Goal: Task Accomplishment & Management: Use online tool/utility

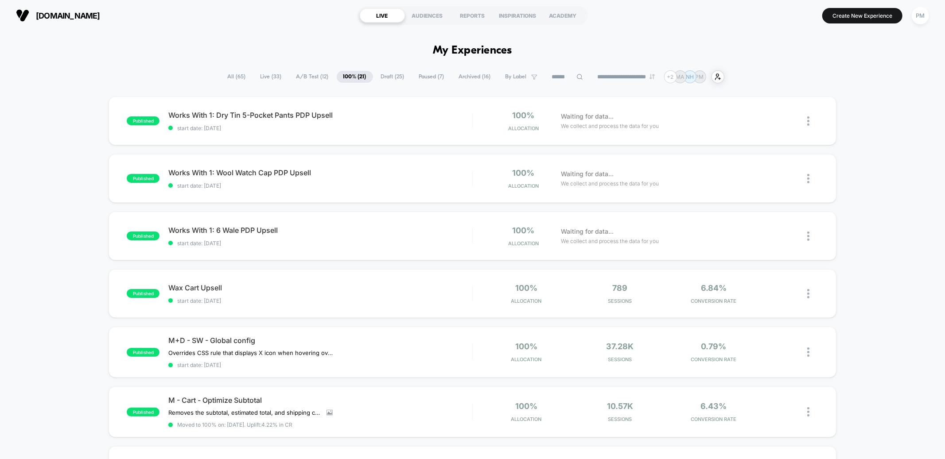
click at [378, 78] on span "Draft ( 25 )" at bounding box center [392, 77] width 37 height 12
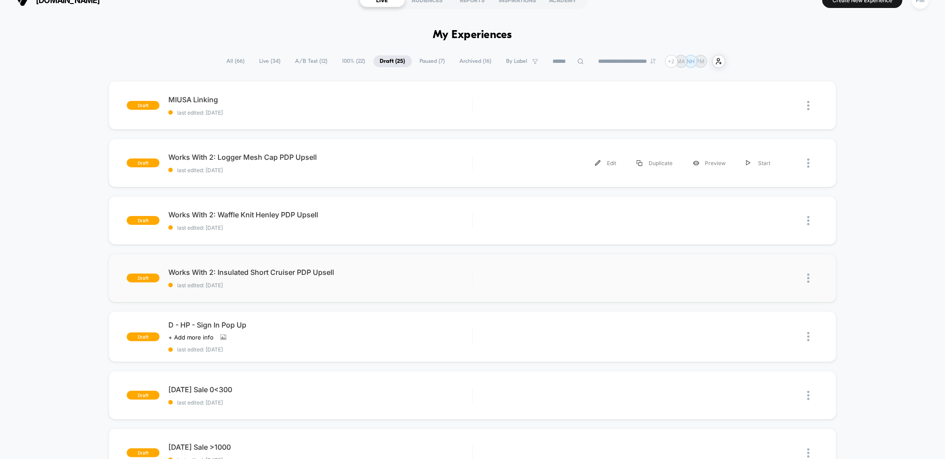
scroll to position [15, 0]
click at [659, 163] on div "Duplicate" at bounding box center [654, 164] width 56 height 20
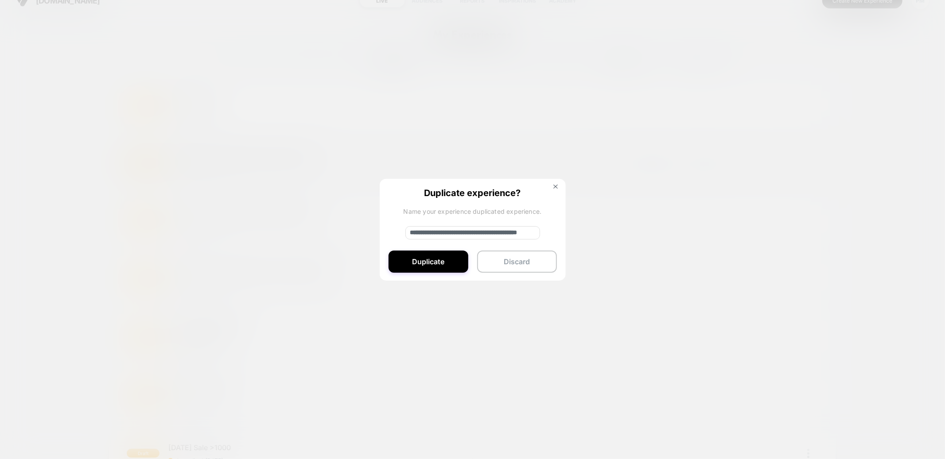
click at [440, 230] on input "**********" at bounding box center [472, 232] width 135 height 13
click at [463, 230] on input "**********" at bounding box center [472, 232] width 135 height 13
click at [491, 232] on input "**********" at bounding box center [472, 232] width 135 height 13
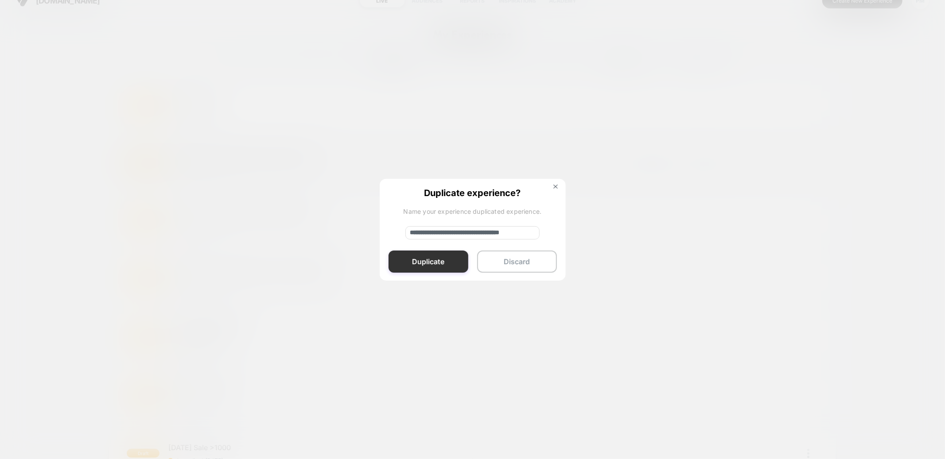
type input "**********"
click at [437, 265] on button "Duplicate" at bounding box center [428, 262] width 80 height 22
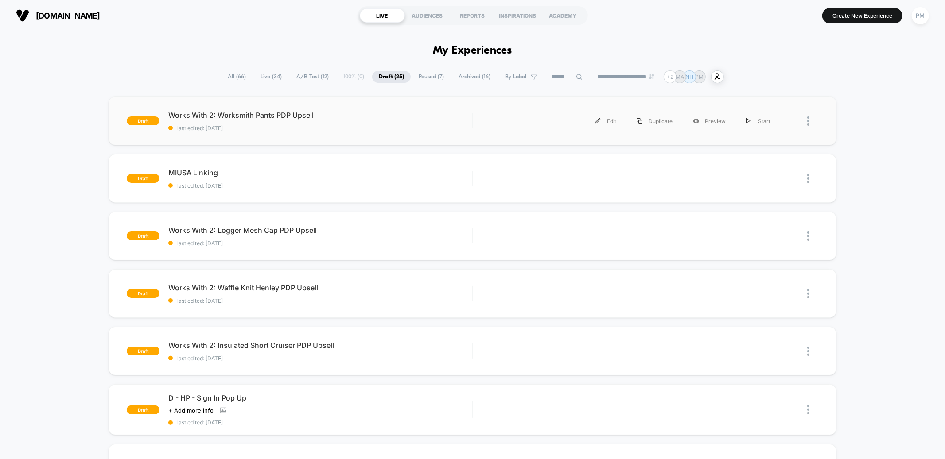
click at [385, 138] on div "draft Works With 2: Worksmith Pants PDP Upsell last edited: [DATE] Edit Duplica…" at bounding box center [472, 121] width 727 height 49
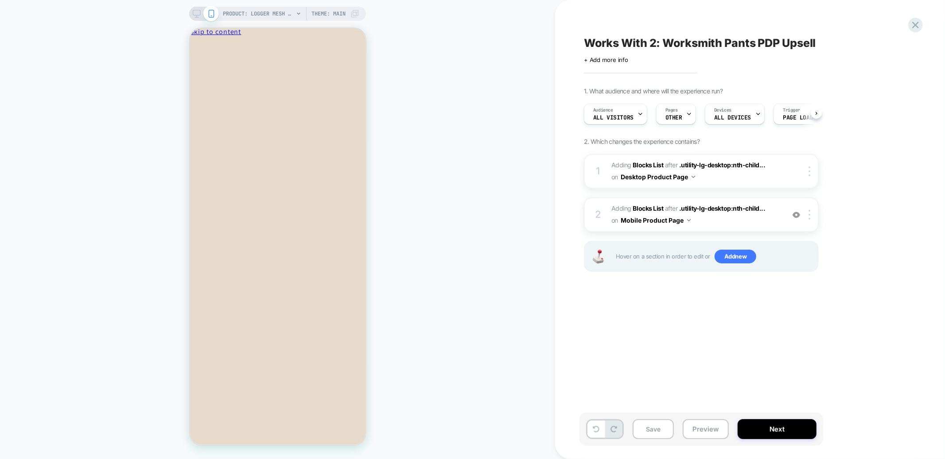
scroll to position [0, 0]
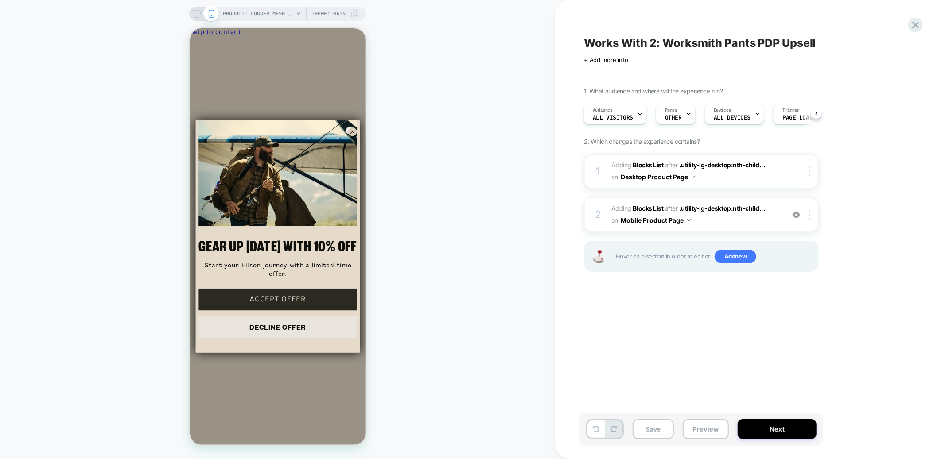
click at [198, 10] on icon at bounding box center [197, 14] width 8 height 8
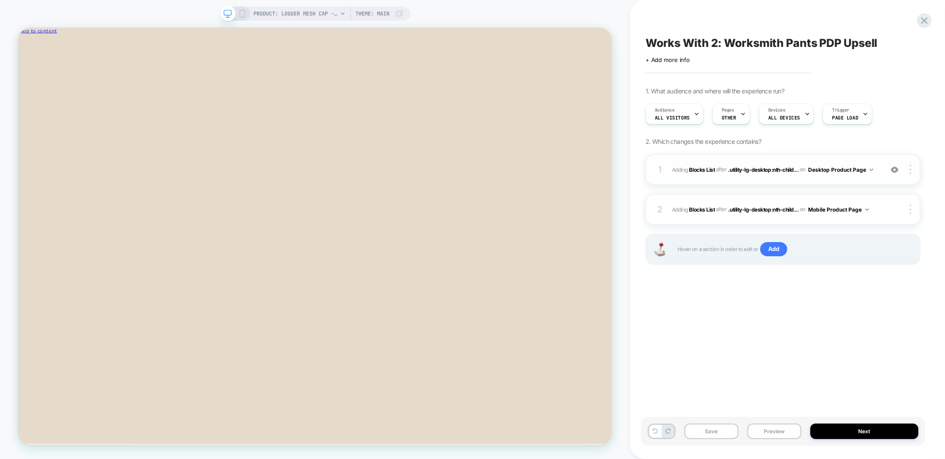
click at [747, 179] on div "1 #_loomi_addon_1755709084176_dup1755710042_dup1755802086 Adding Blocks List AF…" at bounding box center [782, 169] width 275 height 31
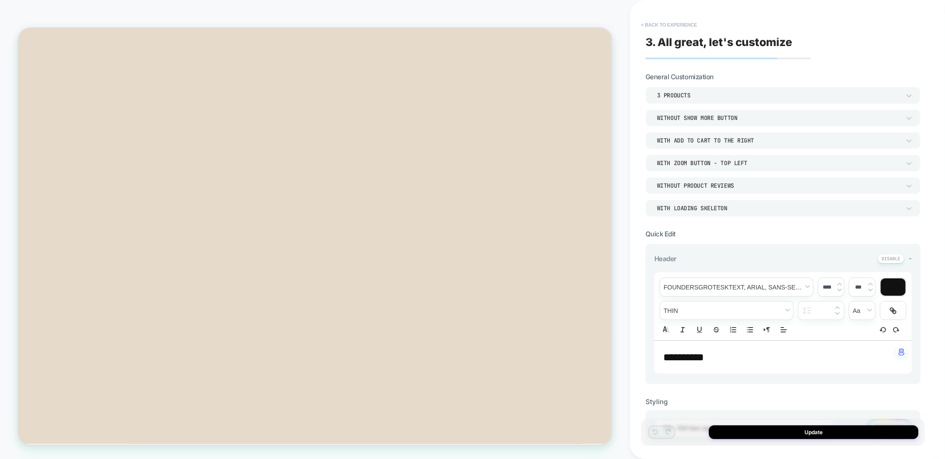
scroll to position [191, 0]
click at [656, 31] on button "< Back to experience" at bounding box center [668, 25] width 65 height 14
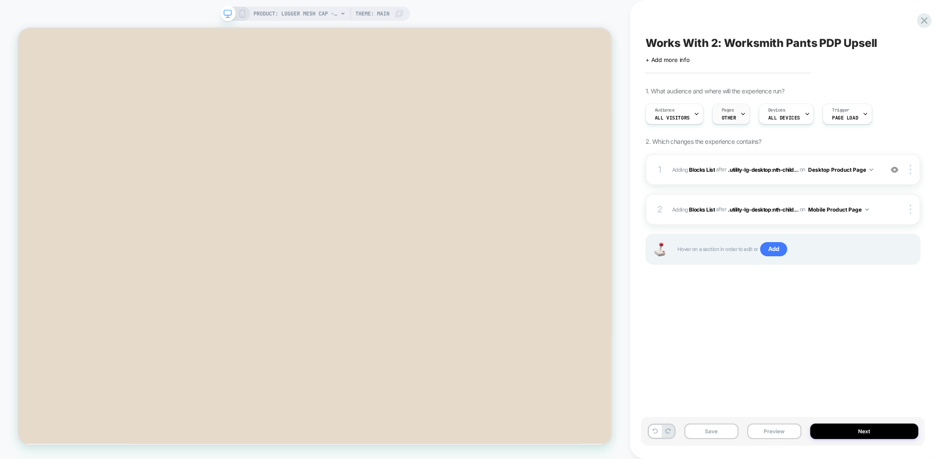
click at [731, 110] on span "Pages" at bounding box center [728, 110] width 12 height 6
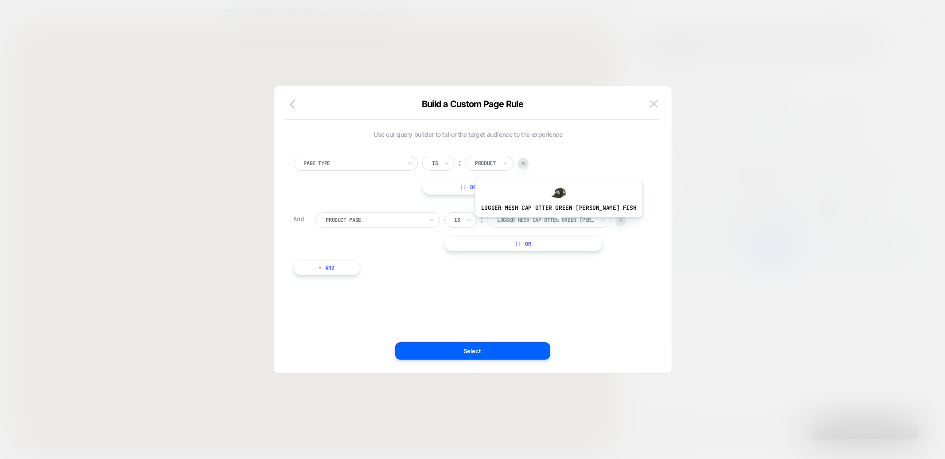
click at [542, 224] on div "logger mesh cap otter green [PERSON_NAME] fish" at bounding box center [545, 220] width 99 height 10
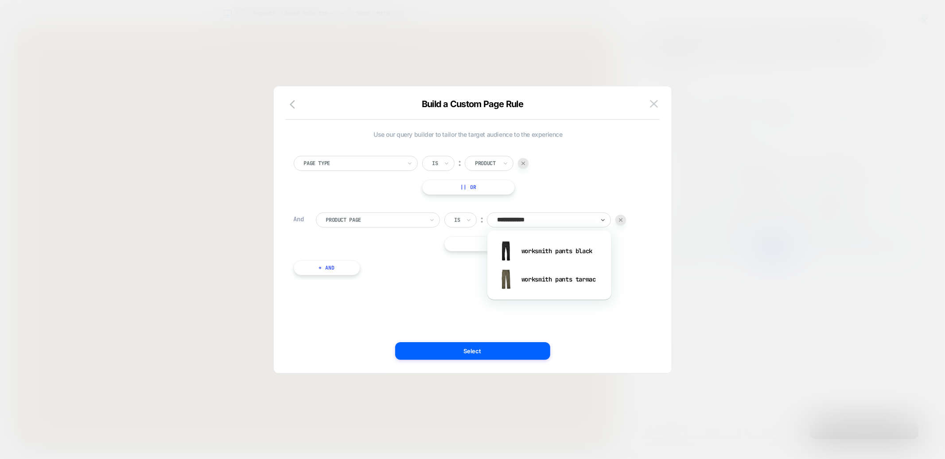
type input "**********"
click at [535, 254] on div "worksmith pants black" at bounding box center [549, 251] width 115 height 28
click at [524, 252] on div "Page Type Is ︰ Product || Or And Product Page Is ︰ worksmith pants black WORKSM…" at bounding box center [468, 211] width 358 height 137
click at [523, 245] on button "|| Or" at bounding box center [523, 244] width 158 height 15
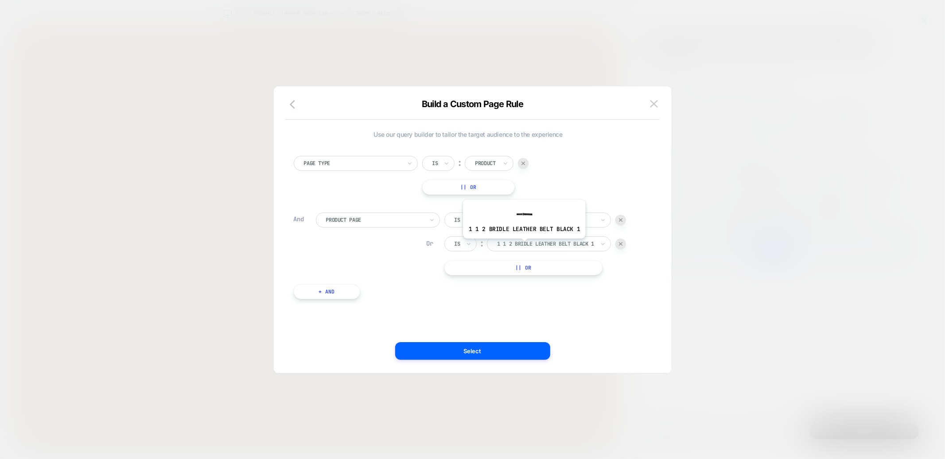
click at [523, 245] on div at bounding box center [545, 244] width 97 height 8
paste input "**********"
type input "**********"
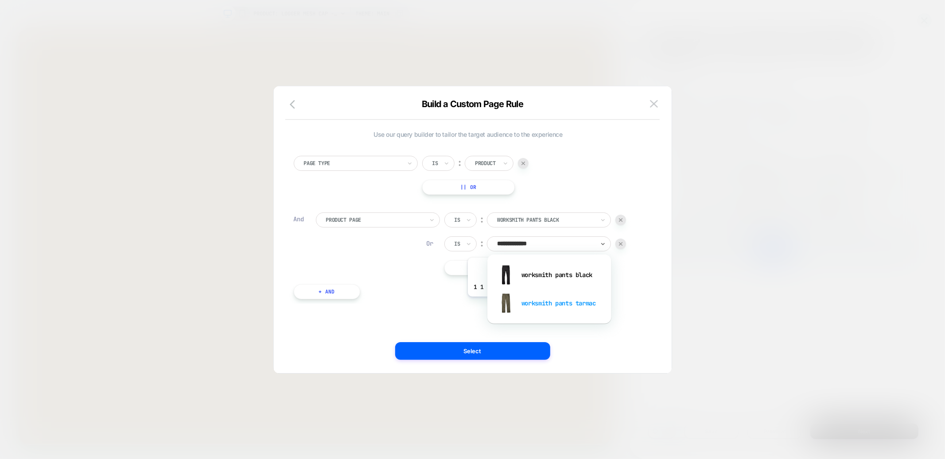
click at [528, 303] on div "worksmith pants tarmac" at bounding box center [549, 303] width 115 height 28
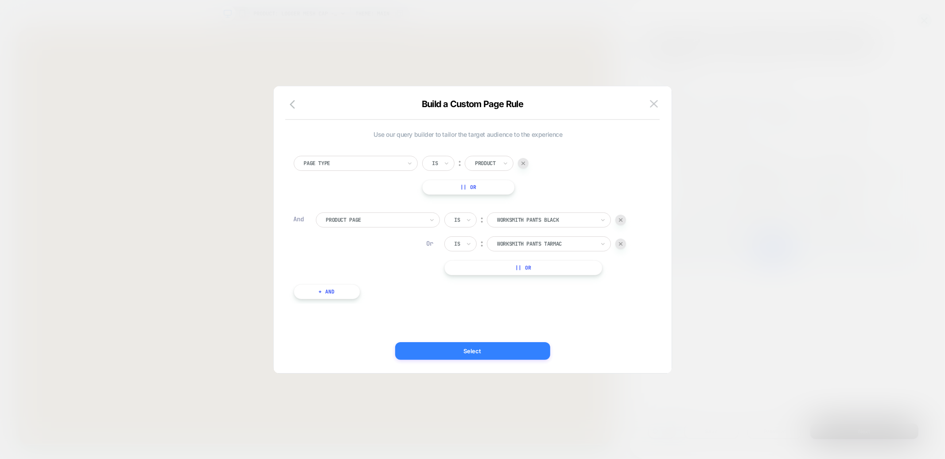
click at [497, 346] on button "Select" at bounding box center [472, 351] width 155 height 18
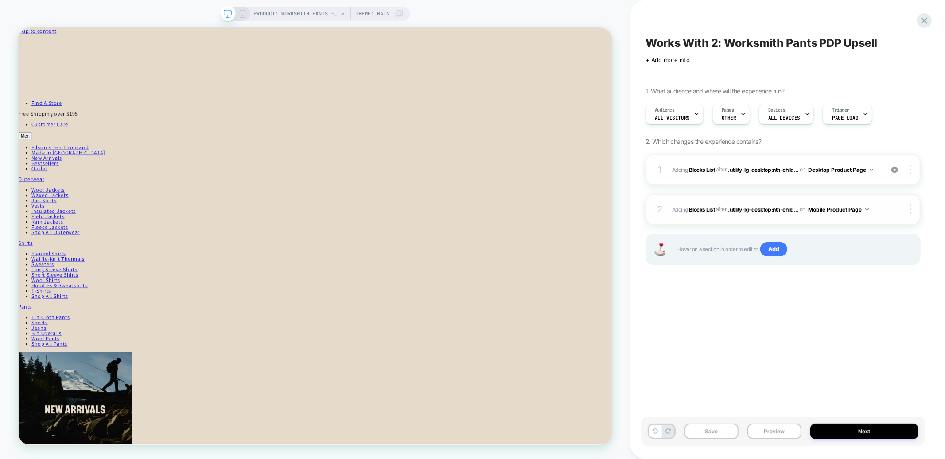
scroll to position [0, 0]
click at [909, 207] on img at bounding box center [910, 210] width 2 height 10
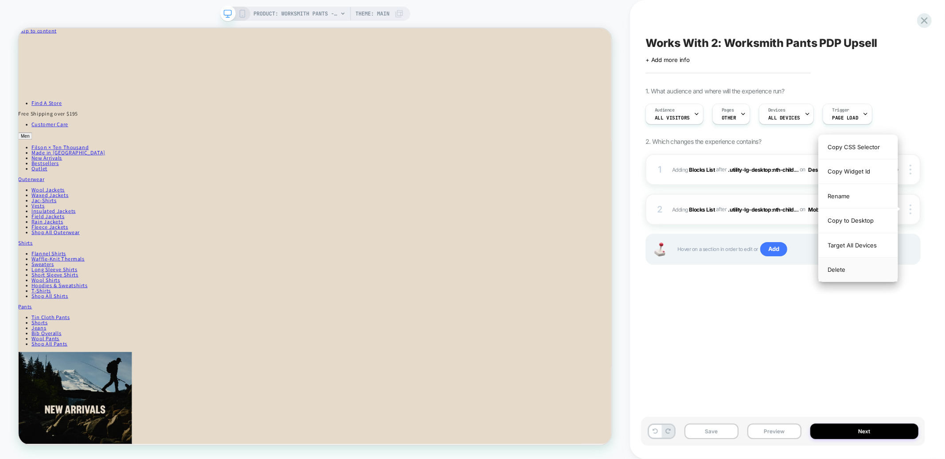
click at [838, 276] on div "Delete" at bounding box center [858, 270] width 79 height 24
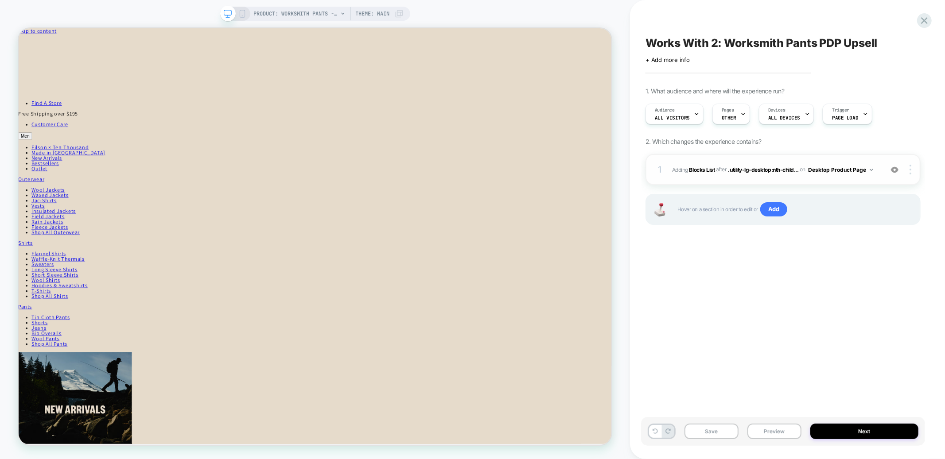
click at [789, 176] on div "1 #_loomi_addon_1755709084176_dup1755710042_dup1755802086 Adding Blocks List AF…" at bounding box center [782, 169] width 275 height 31
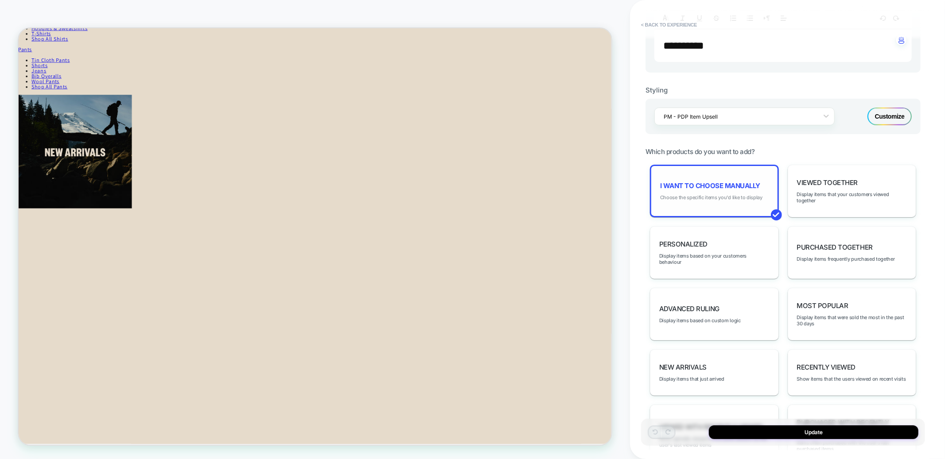
scroll to position [345, 0]
click at [699, 182] on span "I want to choose manually" at bounding box center [710, 186] width 100 height 8
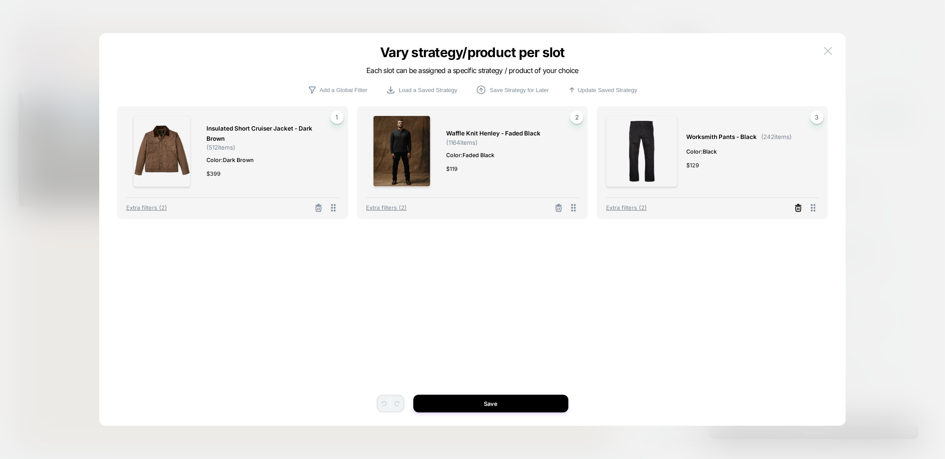
click at [319, 208] on line at bounding box center [319, 209] width 0 height 2
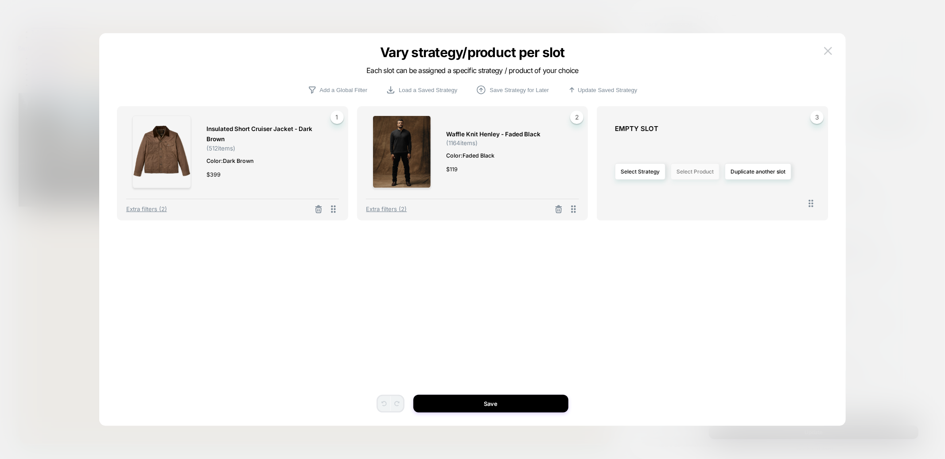
click at [702, 170] on button "Select Product" at bounding box center [695, 171] width 49 height 16
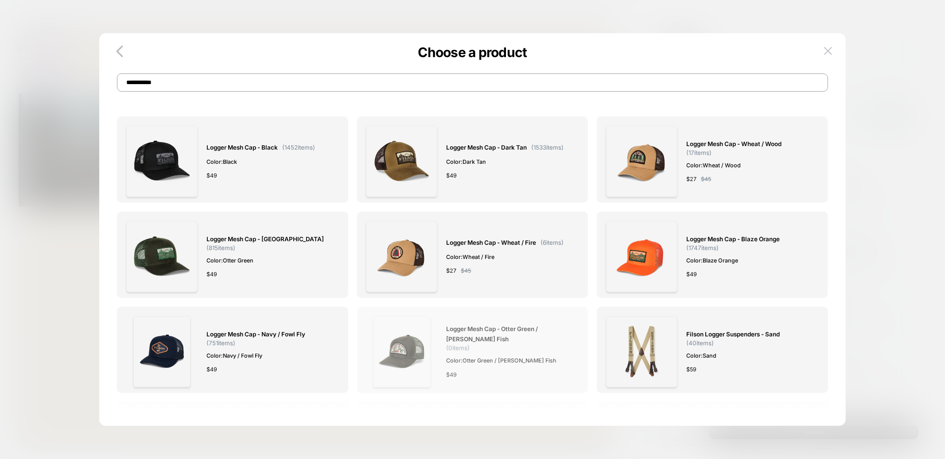
type input "**********"
click at [411, 345] on img at bounding box center [401, 351] width 57 height 71
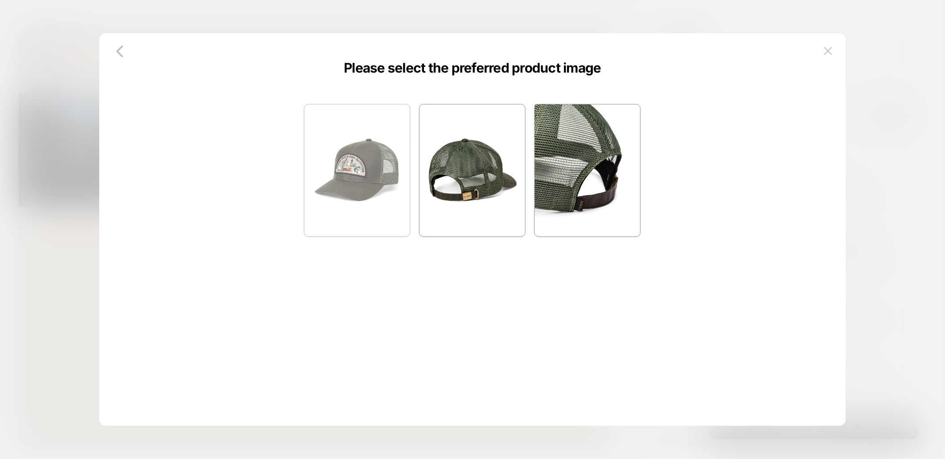
click at [364, 168] on img at bounding box center [356, 171] width 105 height 132
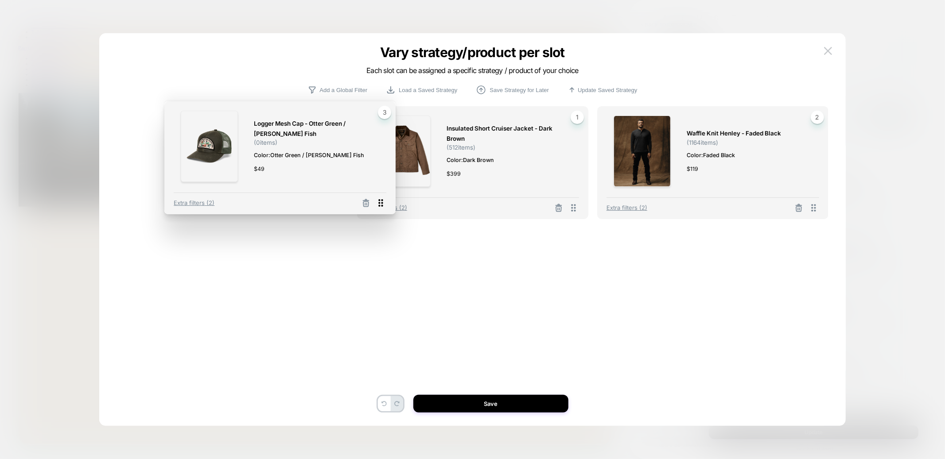
drag, startPoint x: 814, startPoint y: 207, endPoint x: 382, endPoint y: 202, distance: 432.3
click at [382, 202] on icon at bounding box center [381, 203] width 4 height 8
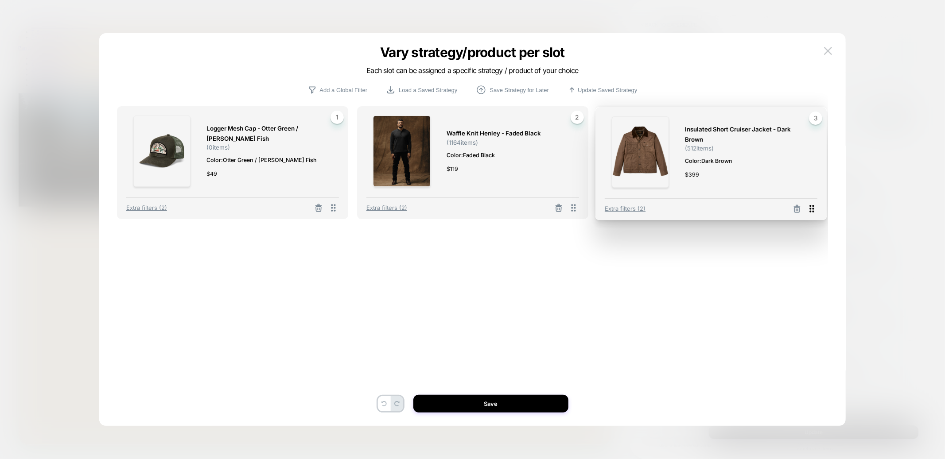
click at [812, 209] on icon at bounding box center [812, 209] width 4 height 8
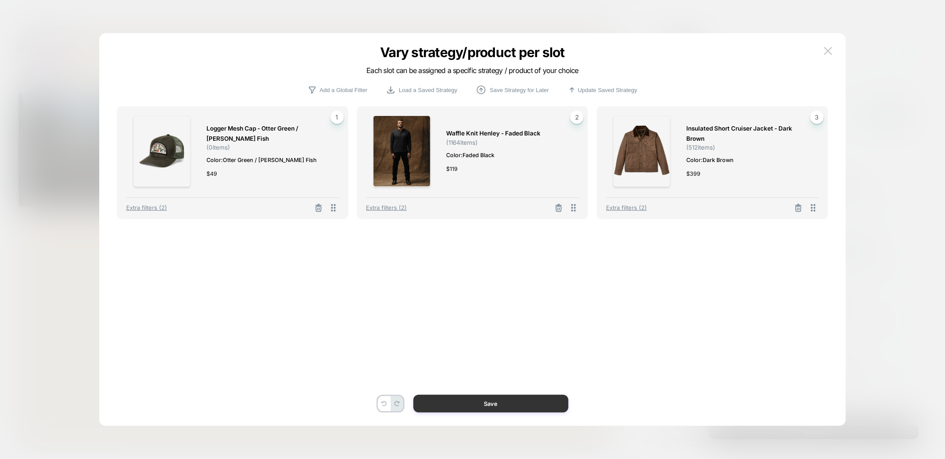
click at [497, 407] on button "Save" at bounding box center [490, 404] width 155 height 18
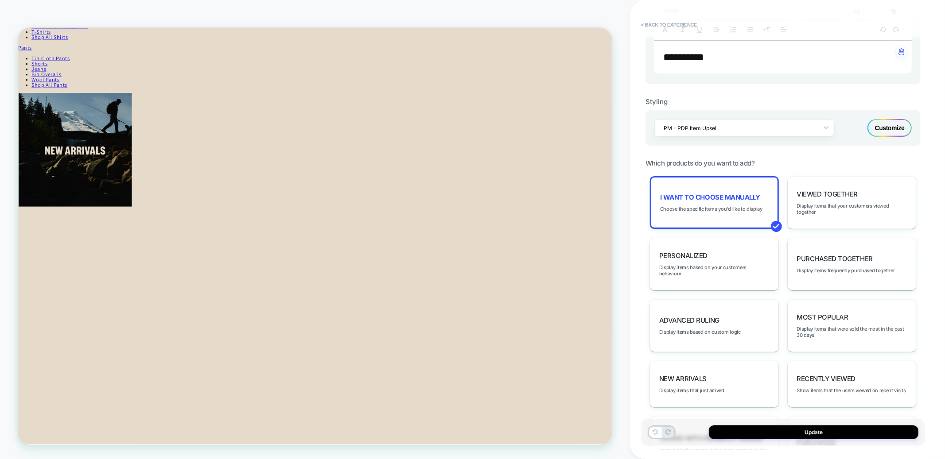
scroll to position [306, 0]
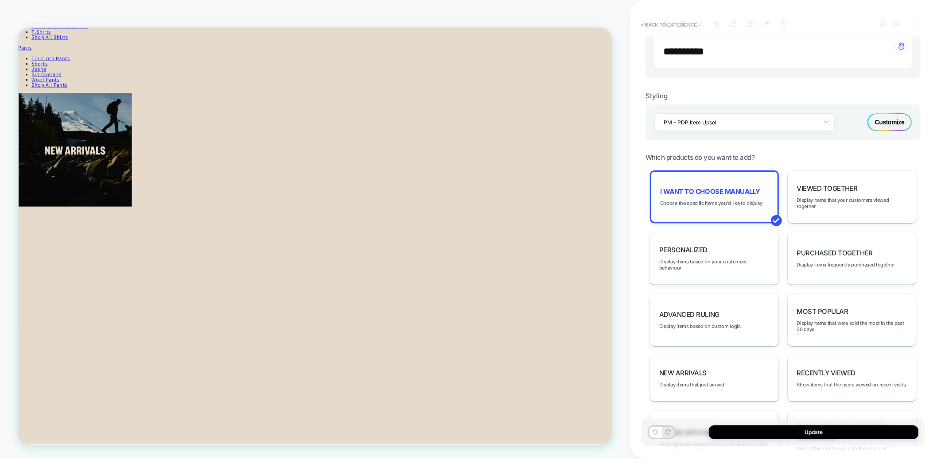
click at [699, 190] on span "I want to choose manually" at bounding box center [710, 191] width 100 height 8
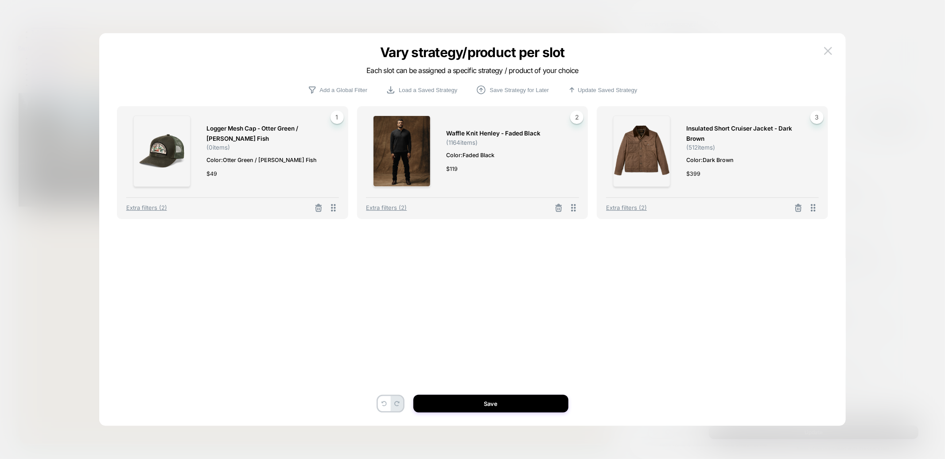
click at [155, 141] on img at bounding box center [161, 151] width 57 height 71
click at [314, 209] on icon at bounding box center [318, 208] width 9 height 9
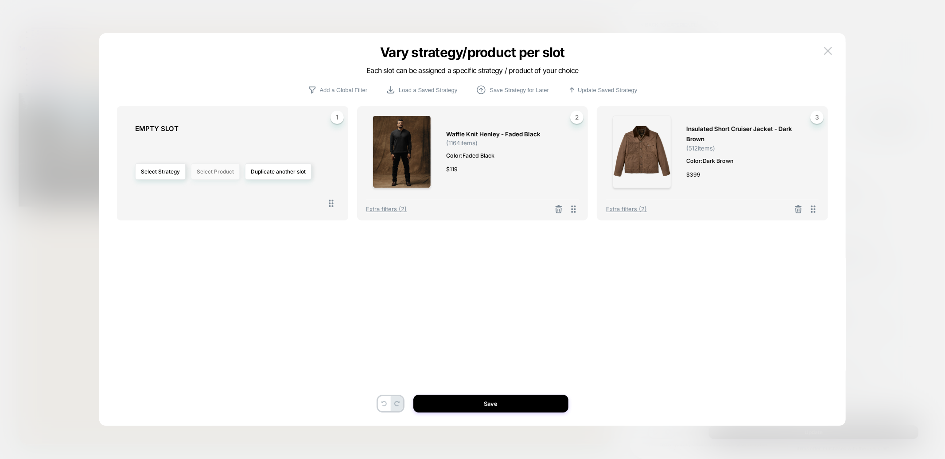
click at [224, 168] on button "Select Product" at bounding box center [215, 171] width 49 height 16
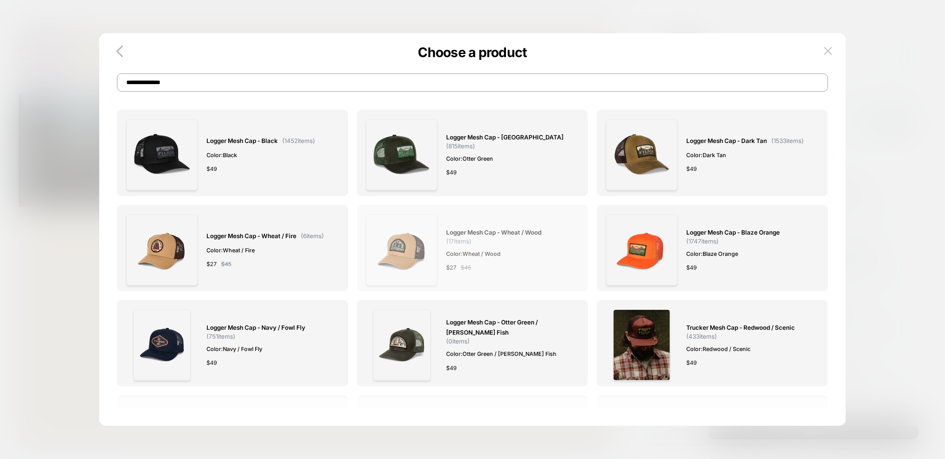
scroll to position [8, 0]
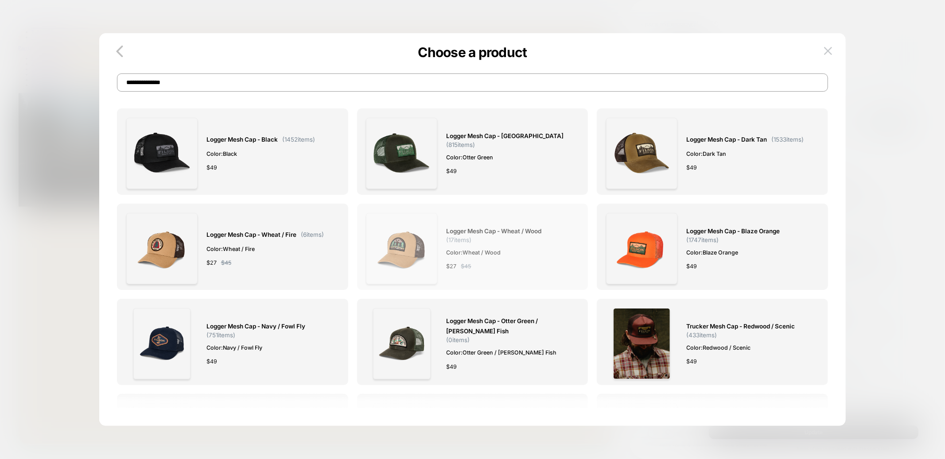
type input "**********"
click at [410, 234] on img at bounding box center [401, 248] width 71 height 71
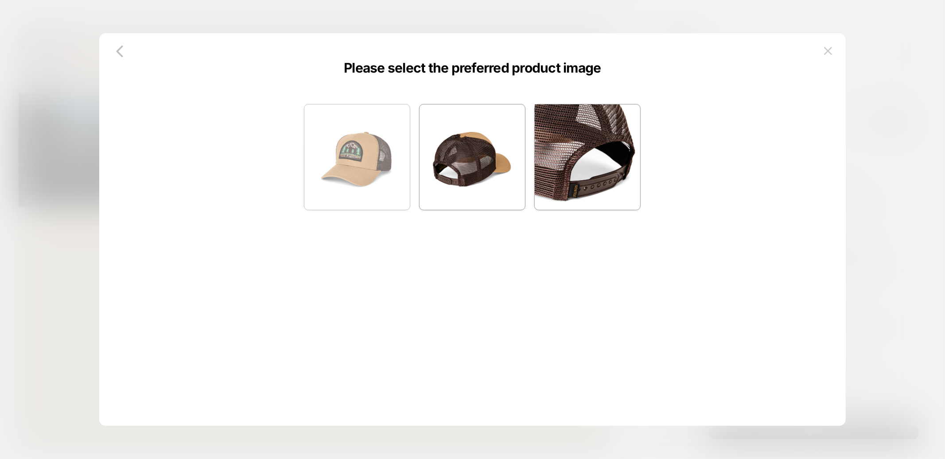
click at [363, 160] on img at bounding box center [356, 157] width 105 height 105
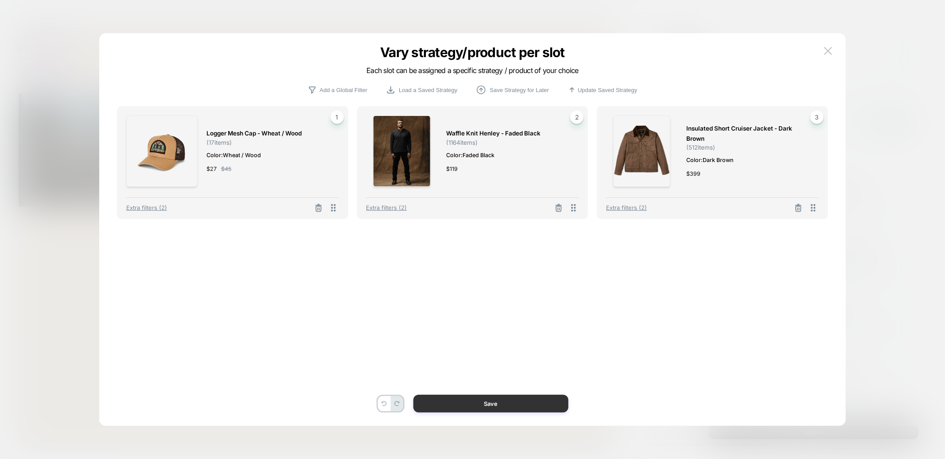
click at [522, 402] on button "Save" at bounding box center [490, 404] width 155 height 18
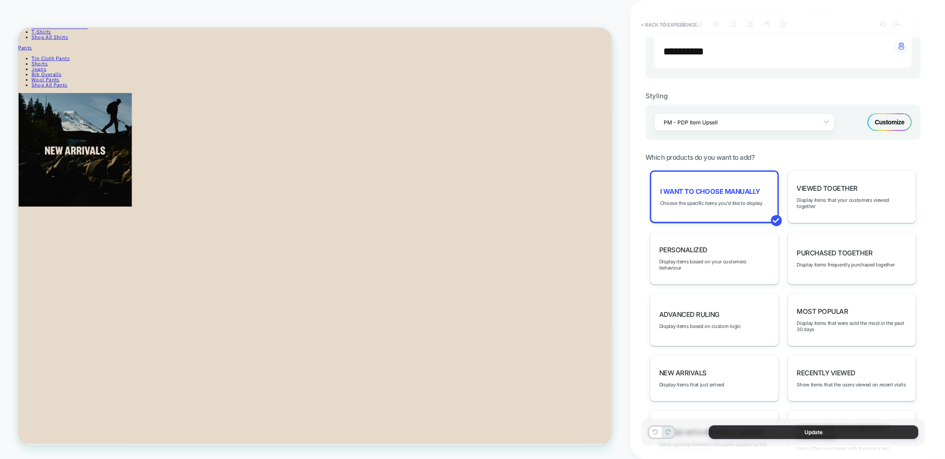
click at [816, 431] on button "Update" at bounding box center [814, 433] width 210 height 14
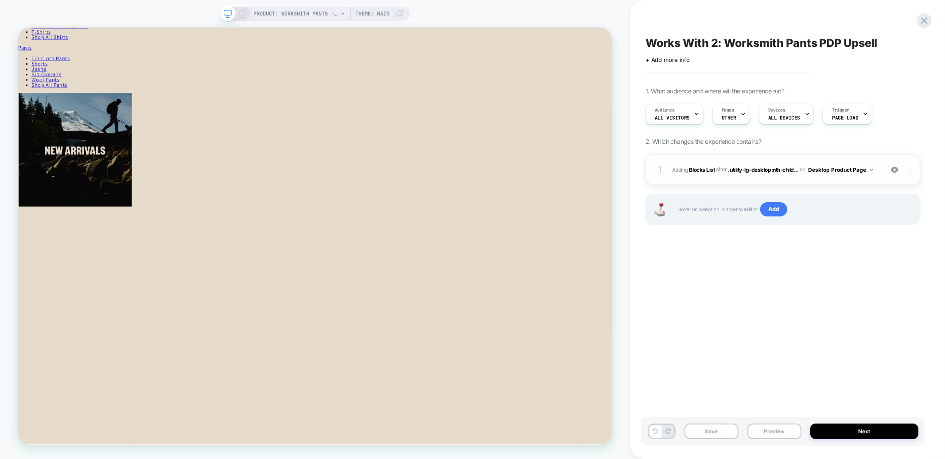
click at [910, 171] on img at bounding box center [910, 170] width 2 height 10
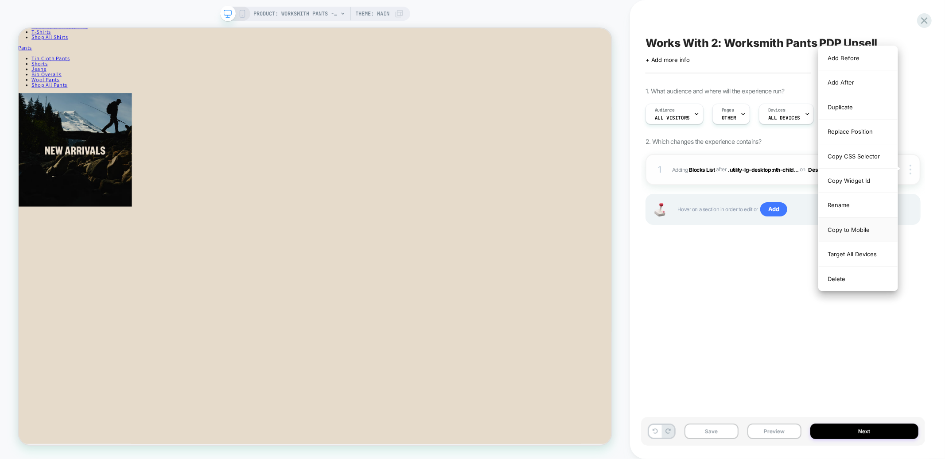
click at [852, 227] on div "Copy to Mobile" at bounding box center [858, 230] width 79 height 24
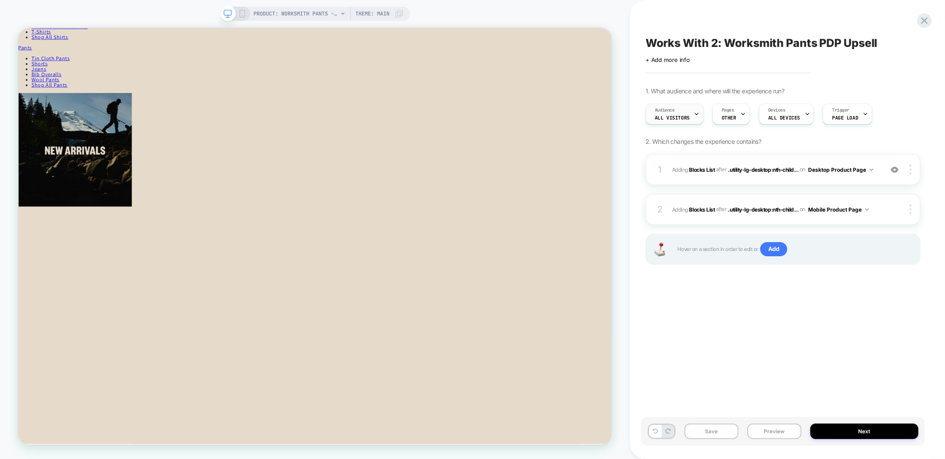
click at [689, 112] on div "Audience All Visitors" at bounding box center [672, 114] width 53 height 20
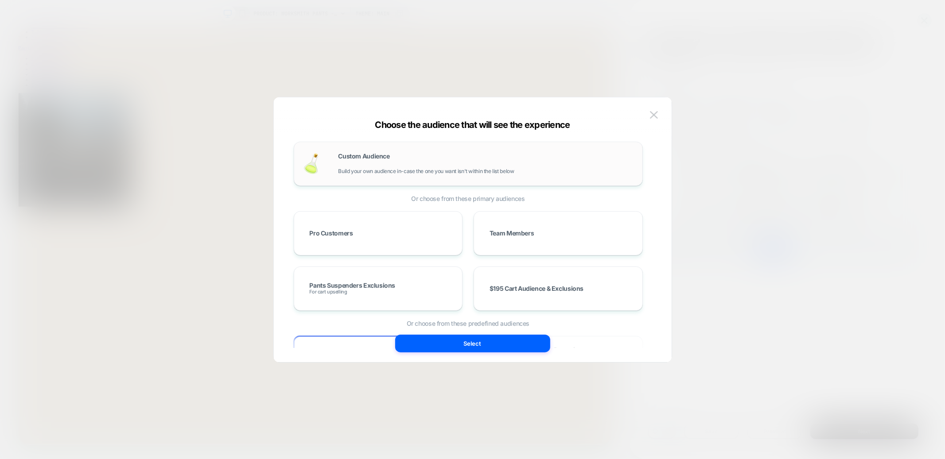
click at [397, 161] on div "Custom Audience Build your own audience in-case the one you want isn't within t…" at bounding box center [485, 163] width 295 height 21
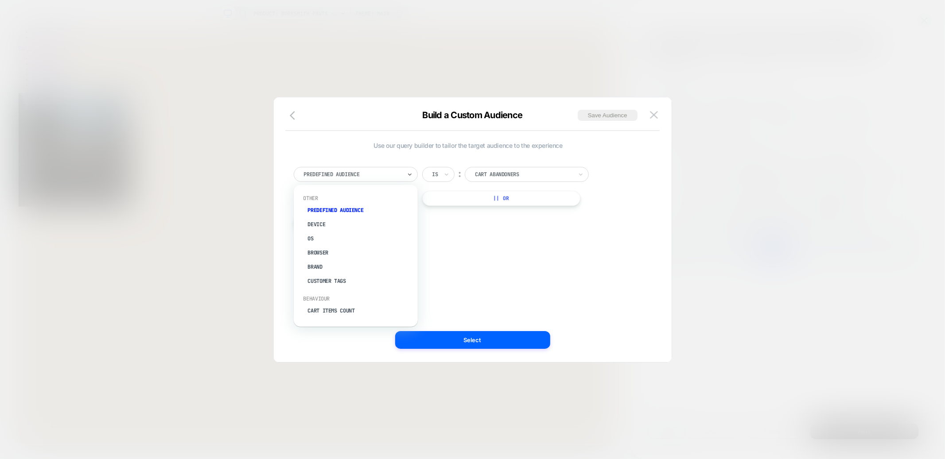
click at [396, 175] on div at bounding box center [352, 175] width 97 height 8
type input "***"
click at [329, 210] on div "UTM Source" at bounding box center [360, 210] width 115 height 14
click at [496, 179] on input at bounding box center [520, 174] width 111 height 15
type input "*"
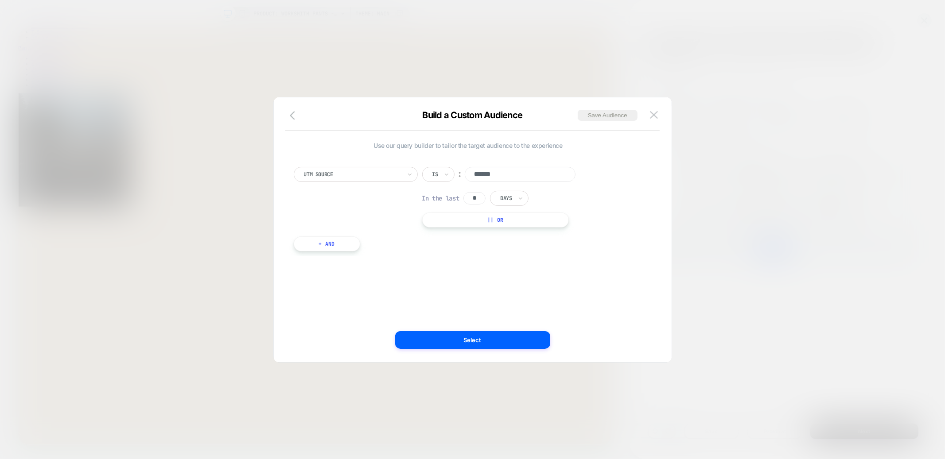
type input "*******"
click at [338, 239] on button "+ And" at bounding box center [327, 244] width 66 height 15
click at [345, 259] on div "Predefined Audience" at bounding box center [378, 252] width 124 height 15
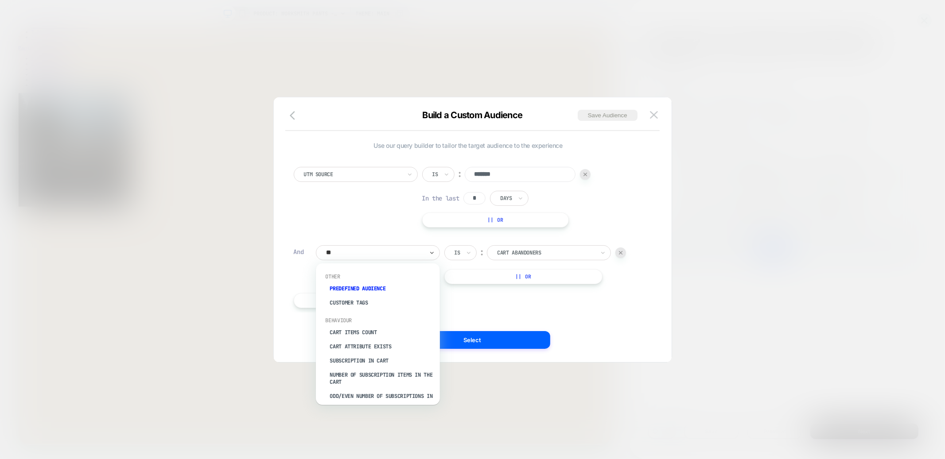
type input "***"
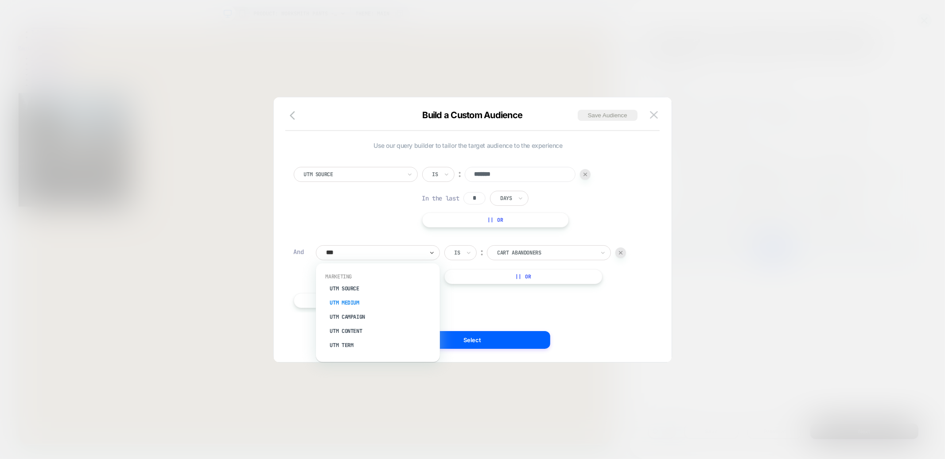
click at [355, 302] on div "UTM Medium" at bounding box center [382, 303] width 115 height 14
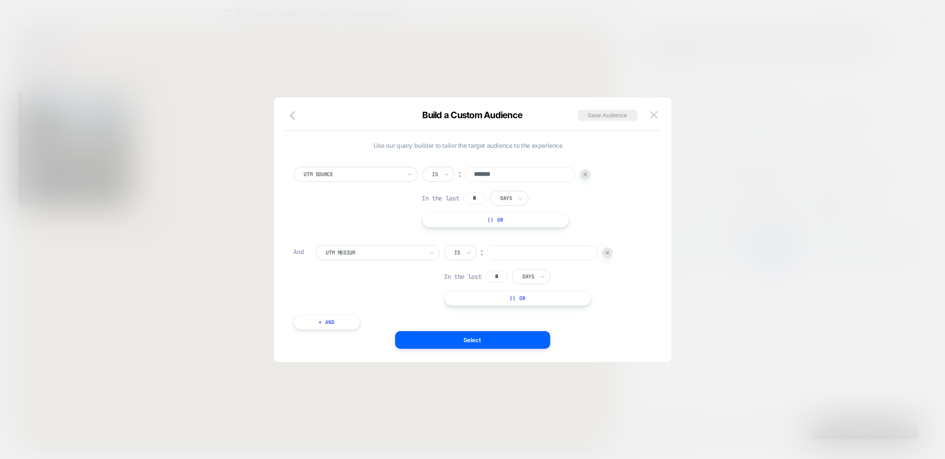
click at [536, 246] on input at bounding box center [542, 252] width 111 height 15
type input "*****"
click at [312, 327] on button "+ And" at bounding box center [327, 322] width 66 height 15
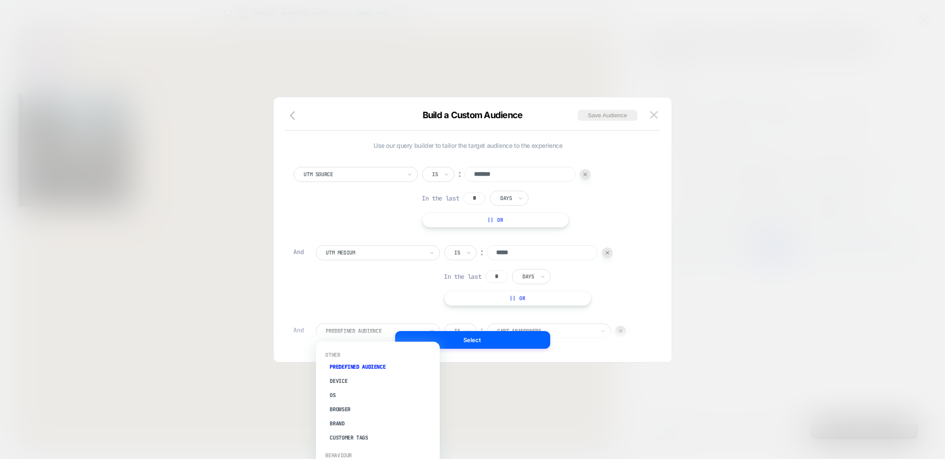
click at [371, 327] on div at bounding box center [374, 331] width 97 height 8
type input "*"
type input "***"
click at [354, 394] on div "UTM Campaign" at bounding box center [382, 395] width 115 height 14
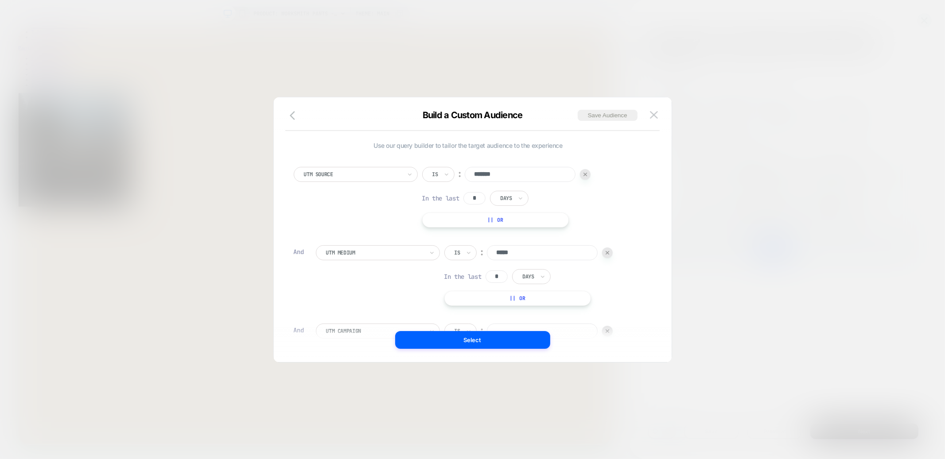
scroll to position [9, 0]
click at [462, 319] on div "Is" at bounding box center [460, 322] width 32 height 15
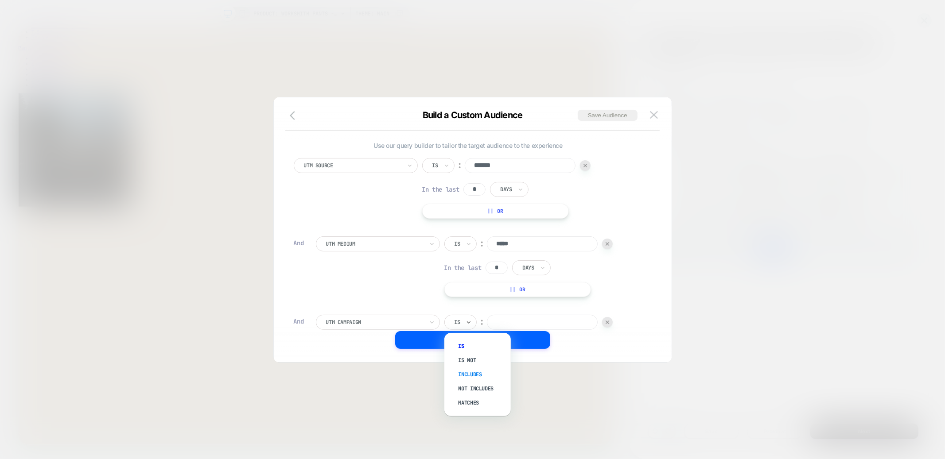
click at [477, 376] on div "Includes" at bounding box center [482, 375] width 58 height 14
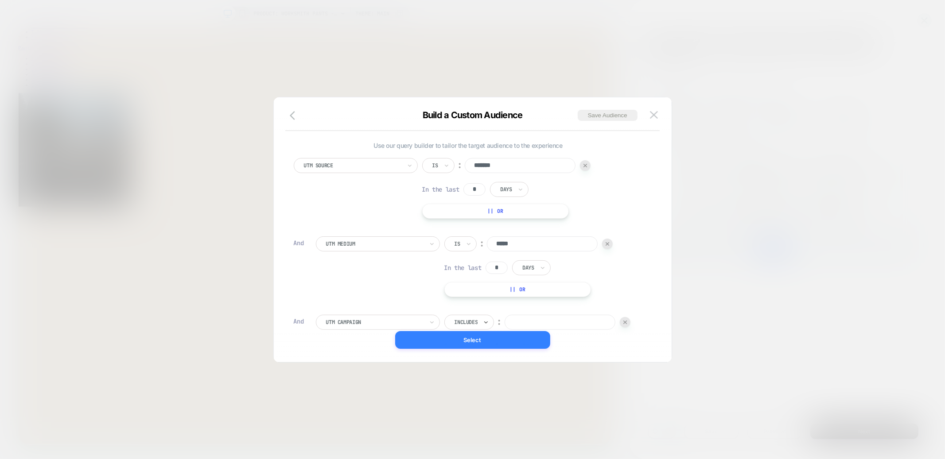
click at [472, 332] on button "Select" at bounding box center [472, 340] width 155 height 18
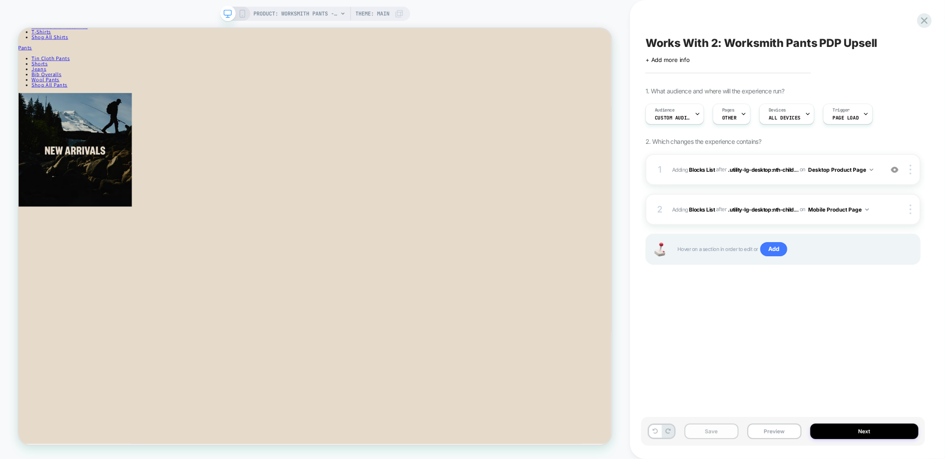
click at [711, 432] on button "Save" at bounding box center [711, 432] width 54 height 16
click at [928, 15] on icon at bounding box center [924, 21] width 12 height 12
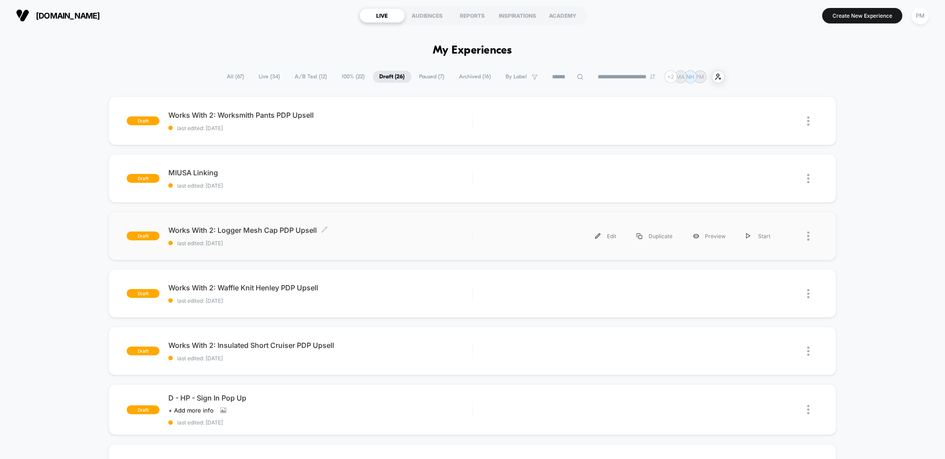
click at [385, 240] on span "last edited: [DATE]" at bounding box center [319, 243] width 303 height 7
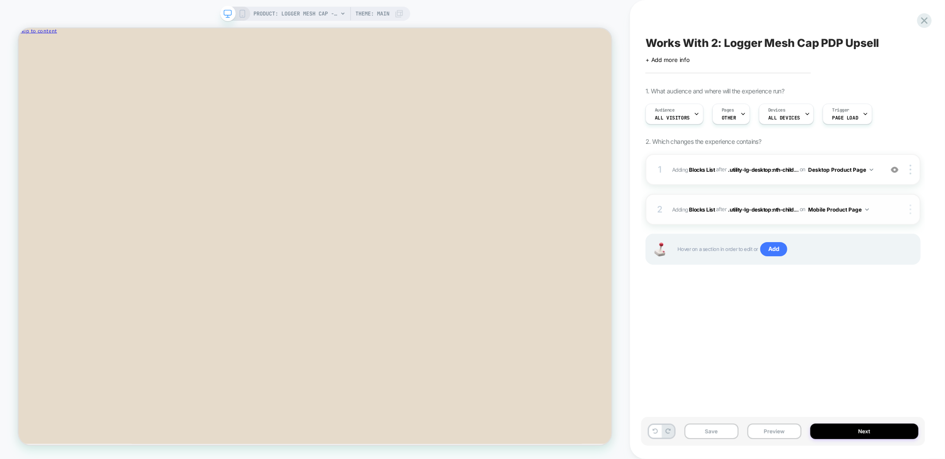
click at [910, 210] on img at bounding box center [910, 210] width 2 height 10
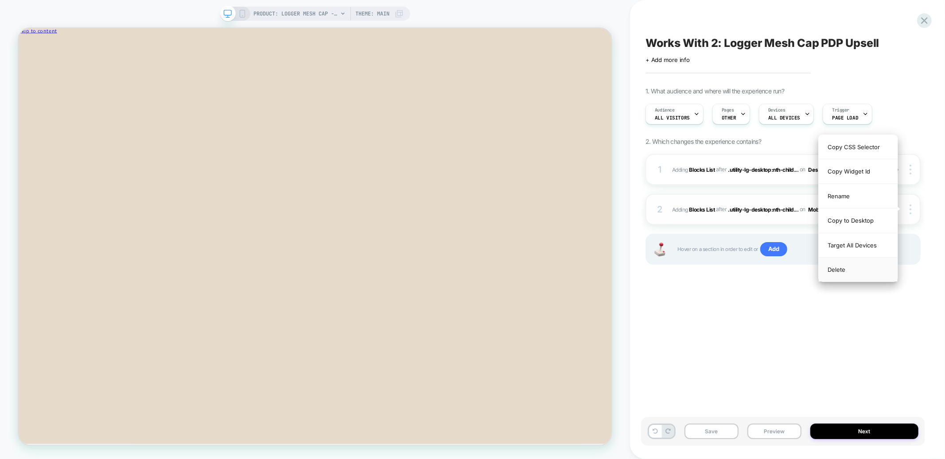
click at [838, 277] on div "Delete" at bounding box center [858, 270] width 79 height 24
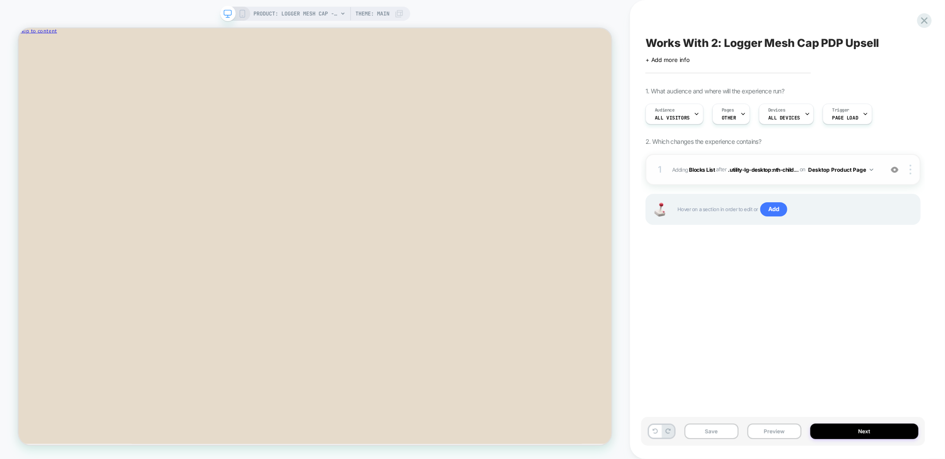
click at [850, 156] on div "1 #_loomi_addon_1755709084176_dup1755710042 Adding Blocks List AFTER .utility-l…" at bounding box center [782, 169] width 275 height 31
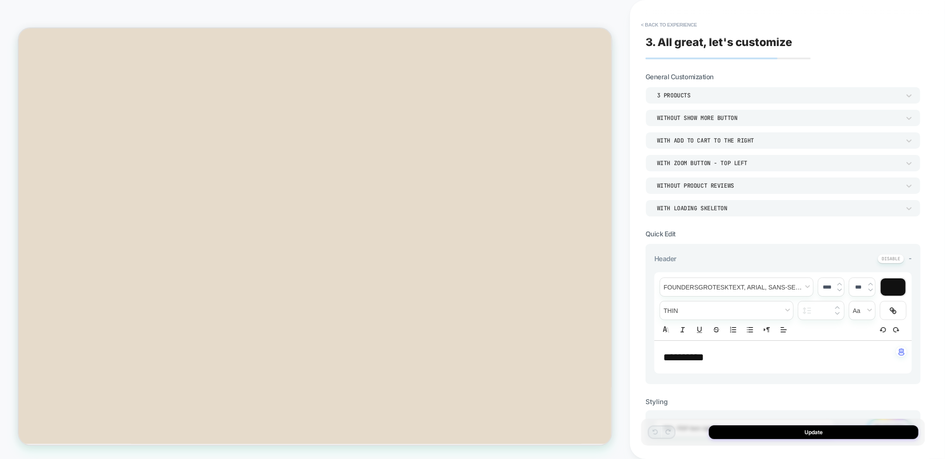
scroll to position [198, 0]
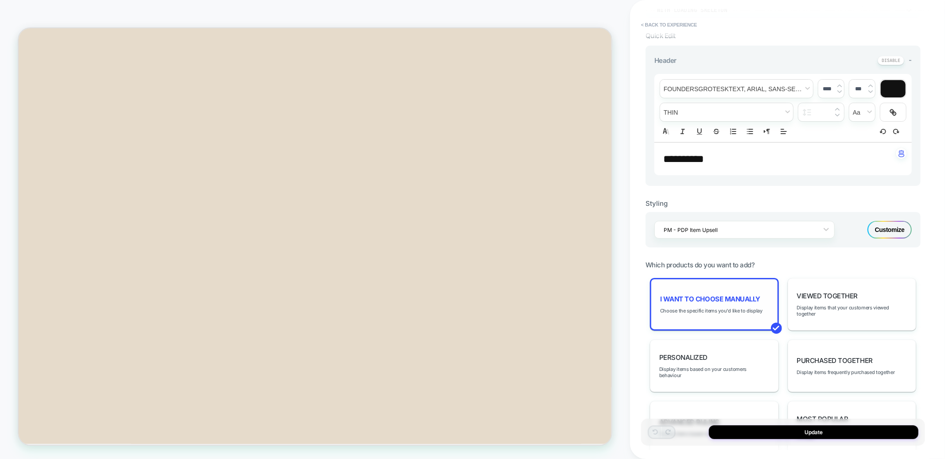
click at [697, 299] on span "I want to choose manually" at bounding box center [710, 299] width 100 height 8
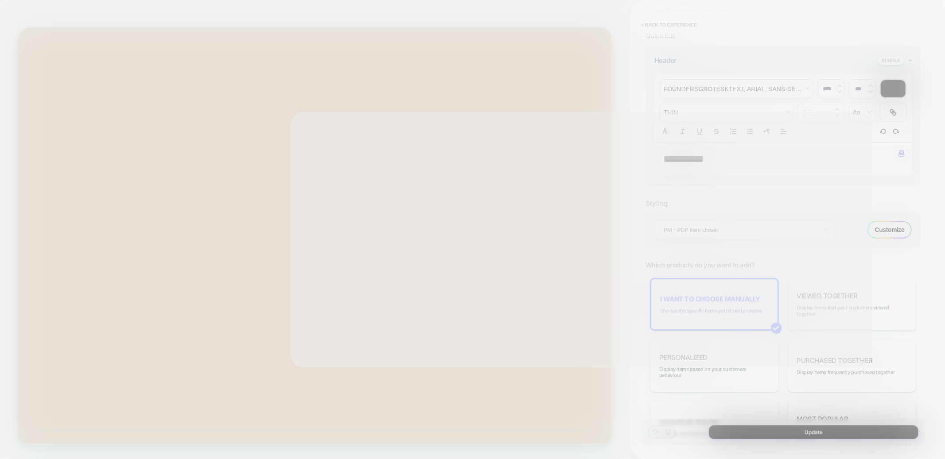
scroll to position [191, 0]
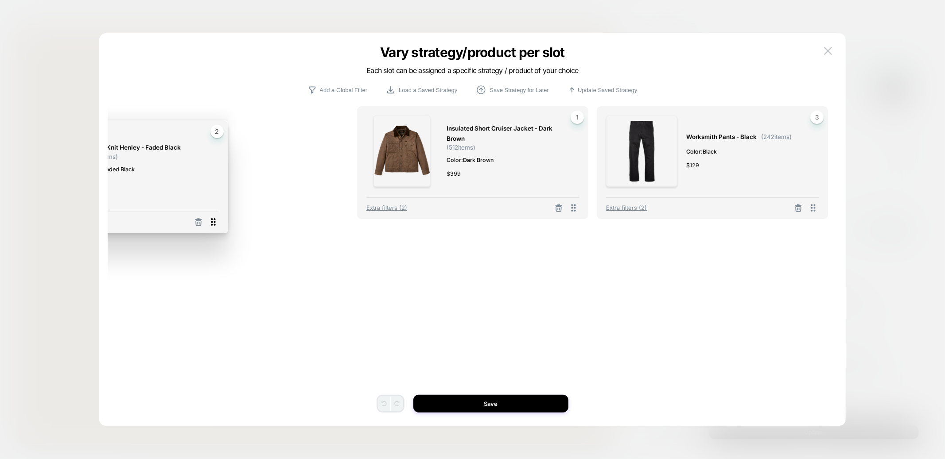
drag, startPoint x: 574, startPoint y: 209, endPoint x: 212, endPoint y: 222, distance: 362.6
click at [212, 223] on icon at bounding box center [213, 222] width 11 height 11
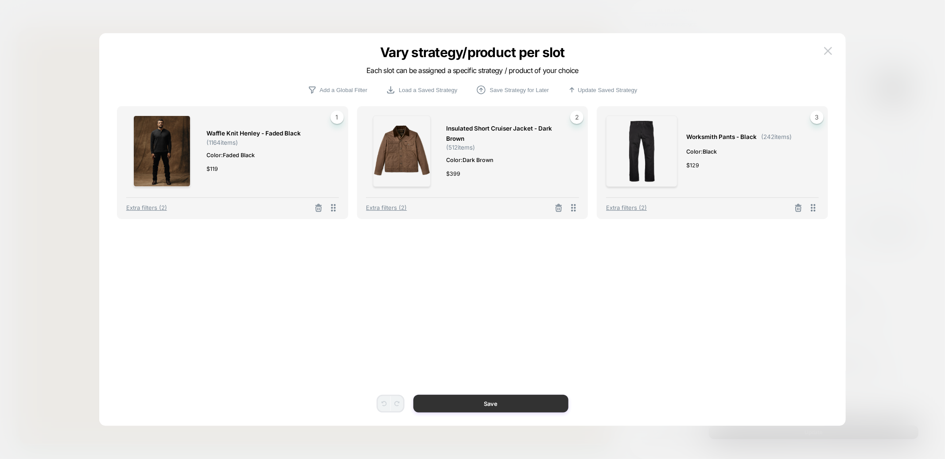
click at [486, 407] on button "Save" at bounding box center [490, 404] width 155 height 18
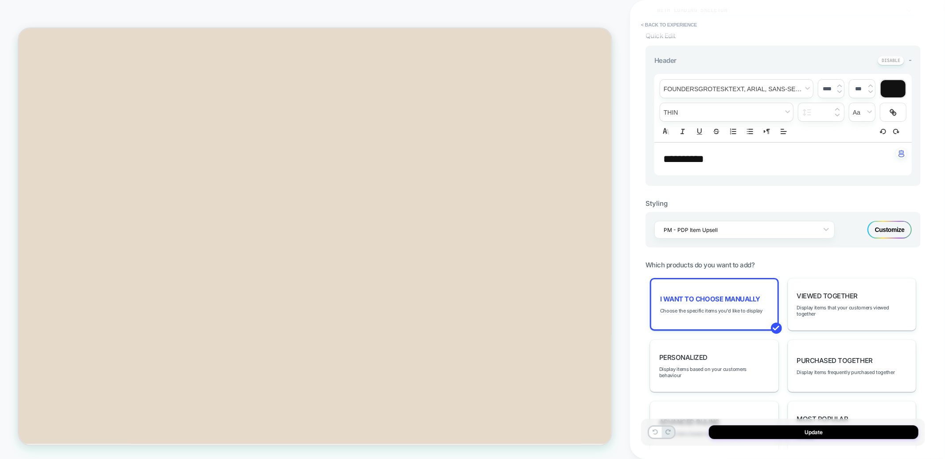
click at [798, 441] on div "Update" at bounding box center [783, 432] width 284 height 27
click at [798, 433] on button "Update" at bounding box center [814, 433] width 210 height 14
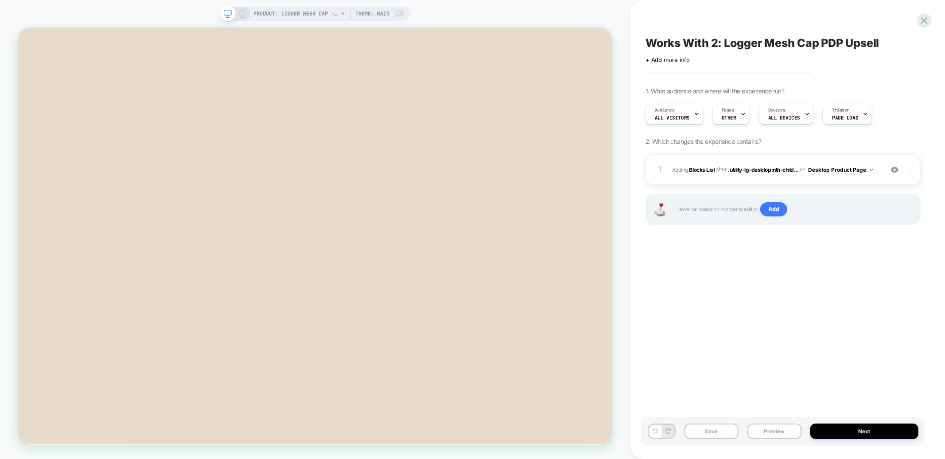
click at [913, 167] on div at bounding box center [911, 170] width 17 height 10
click at [916, 170] on div at bounding box center [911, 170] width 17 height 10
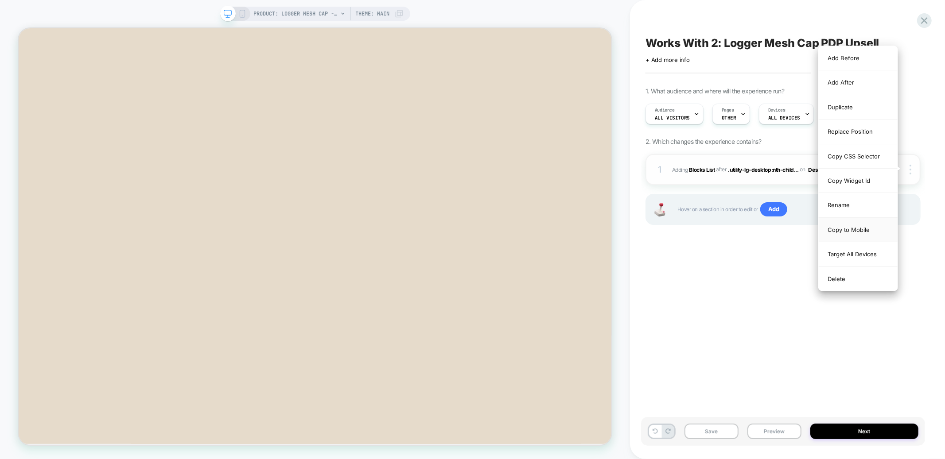
click at [861, 233] on div "Copy to Mobile" at bounding box center [858, 230] width 79 height 24
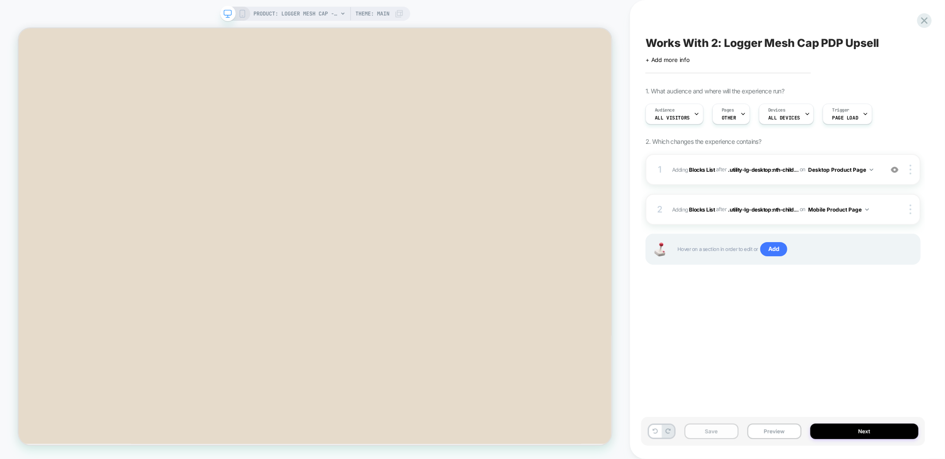
click at [709, 433] on button "Save" at bounding box center [711, 432] width 54 height 16
click at [924, 18] on icon at bounding box center [924, 21] width 12 height 12
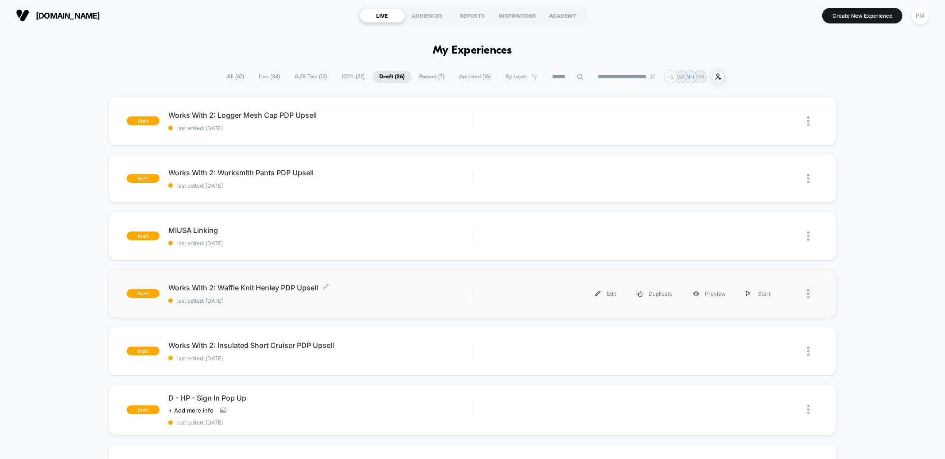
click at [359, 294] on div "Works With 2: Waffle Knit Henley PDP Upsell Click to edit experience details Cl…" at bounding box center [319, 293] width 303 height 21
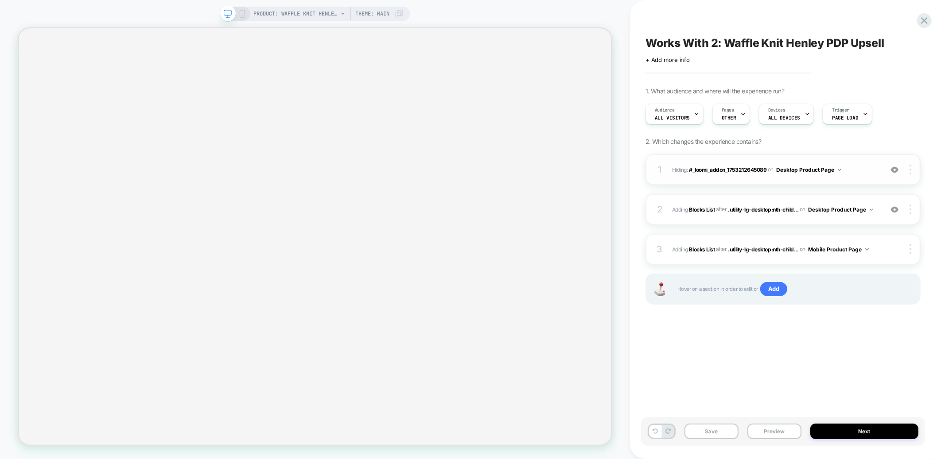
click at [823, 159] on div "1 Hiding : #_loomi_addon_1753212645089 #_loomi_addon_1753212645089 on Desktop P…" at bounding box center [782, 169] width 275 height 31
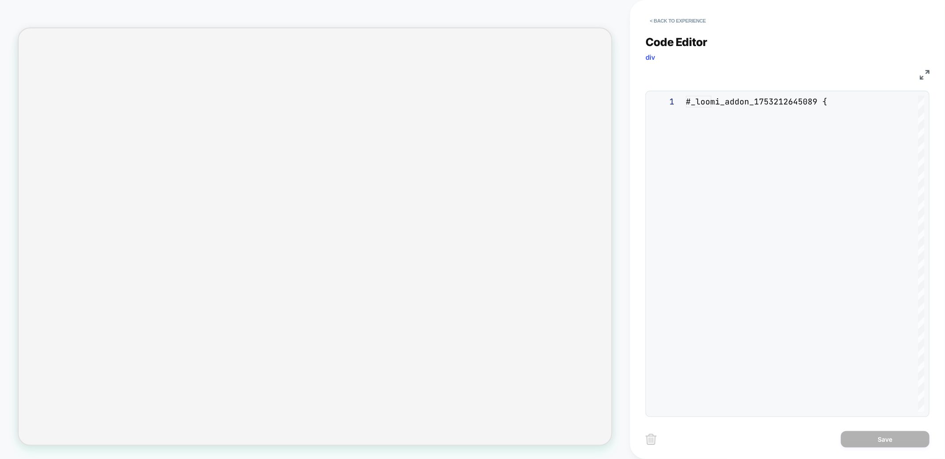
scroll to position [36, 0]
click at [679, 19] on button "< Back to experience" at bounding box center [677, 21] width 65 height 14
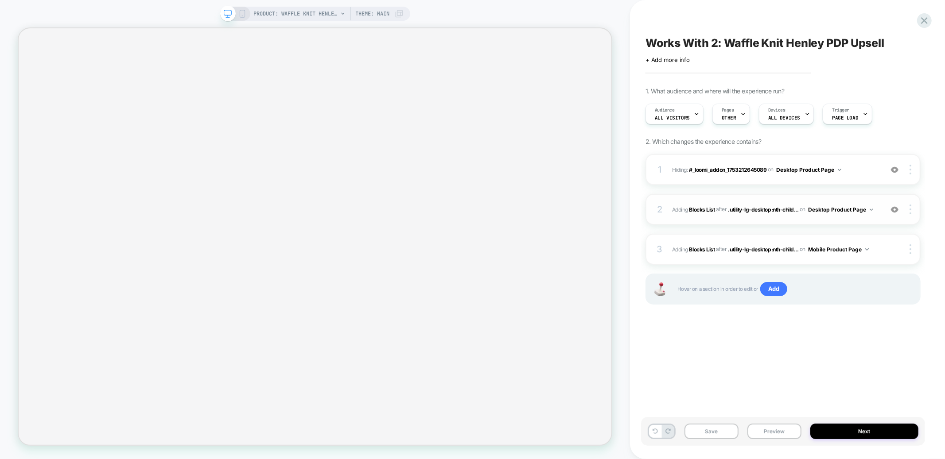
click at [773, 197] on div "2 #_loomi_addon_1755709084176_dup1755710042_dup1755710056 Adding Blocks List AF…" at bounding box center [782, 209] width 275 height 31
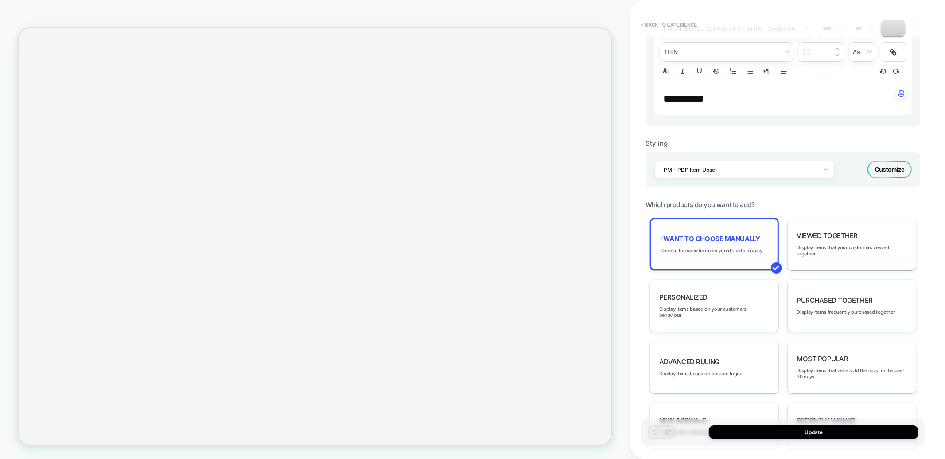
scroll to position [264, 0]
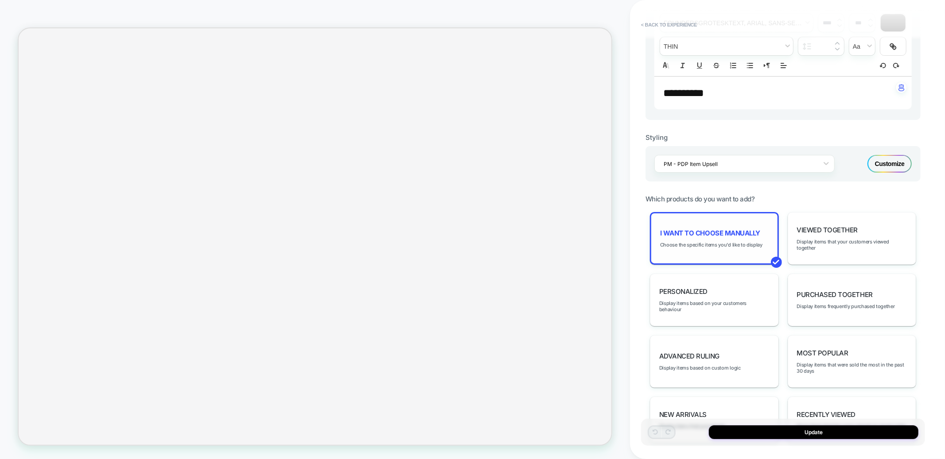
click at [694, 222] on div "I want to choose manually Choose the specific items you'd like to display" at bounding box center [714, 238] width 129 height 53
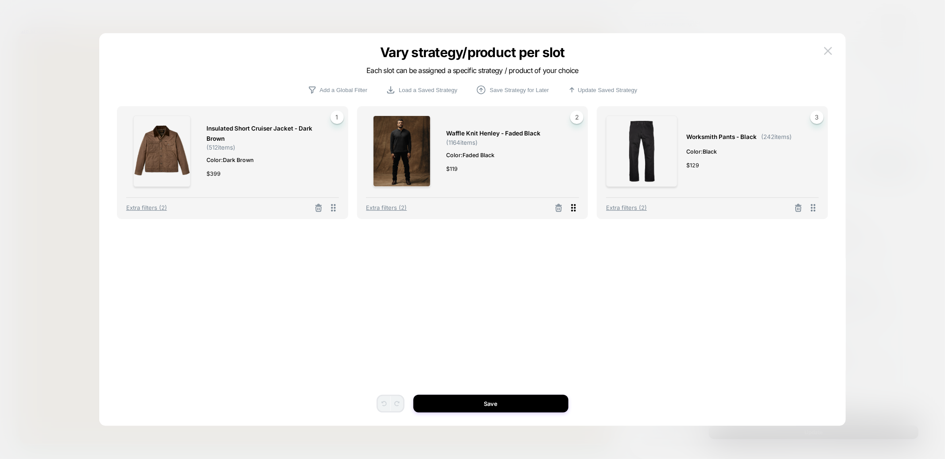
scroll to position [330, 0]
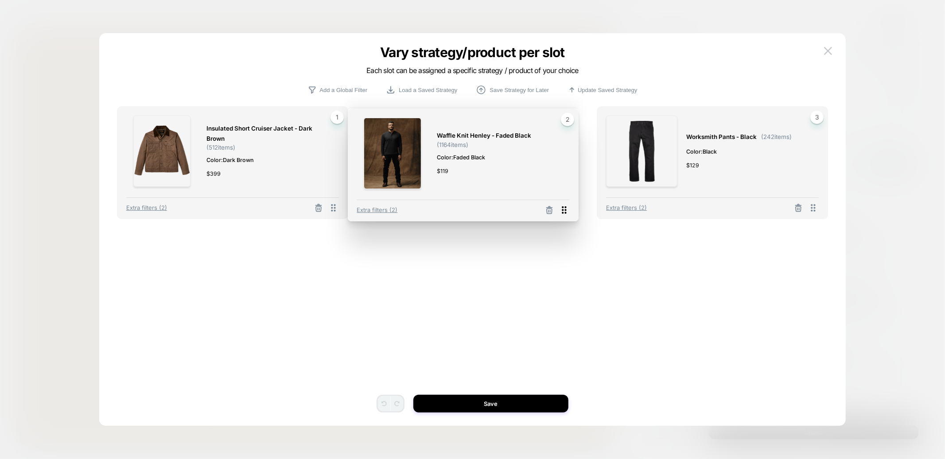
drag, startPoint x: 578, startPoint y: 207, endPoint x: 220, endPoint y: 205, distance: 357.4
click at [559, 205] on icon at bounding box center [564, 210] width 11 height 11
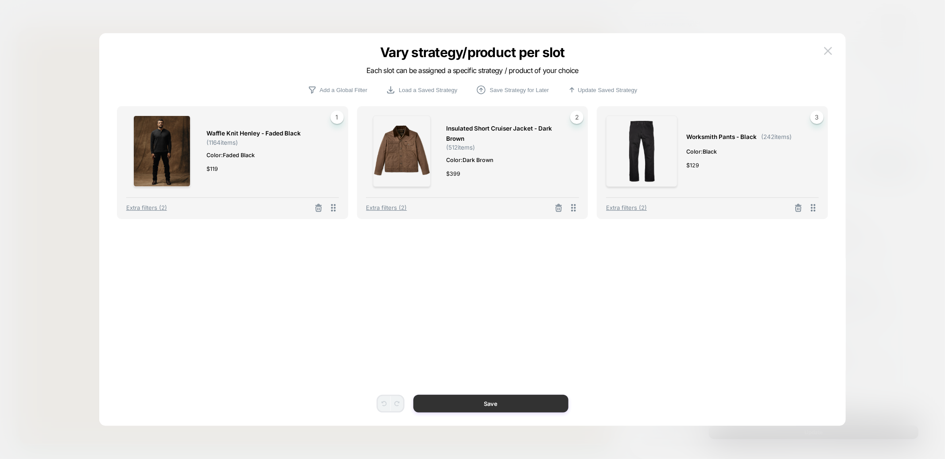
click at [453, 404] on button "Save" at bounding box center [490, 404] width 155 height 18
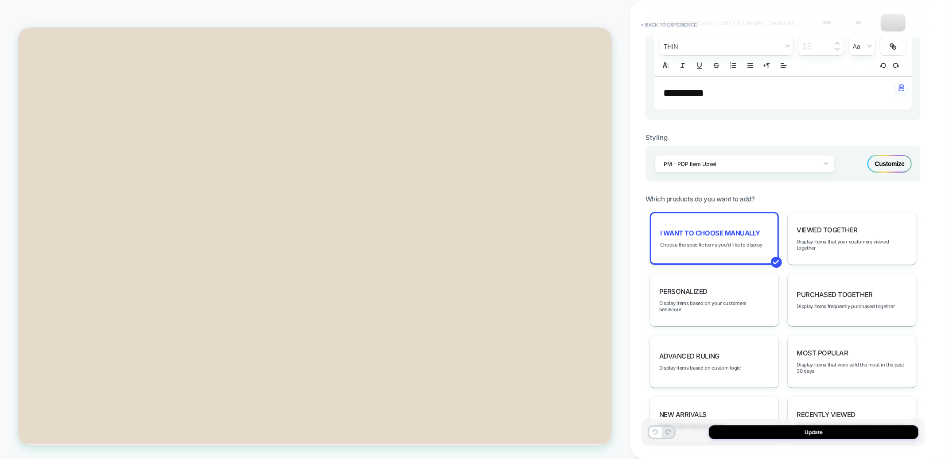
scroll to position [100, 0]
click at [728, 236] on div "I want to choose manually Choose the specific items you'd like to display" at bounding box center [714, 238] width 129 height 53
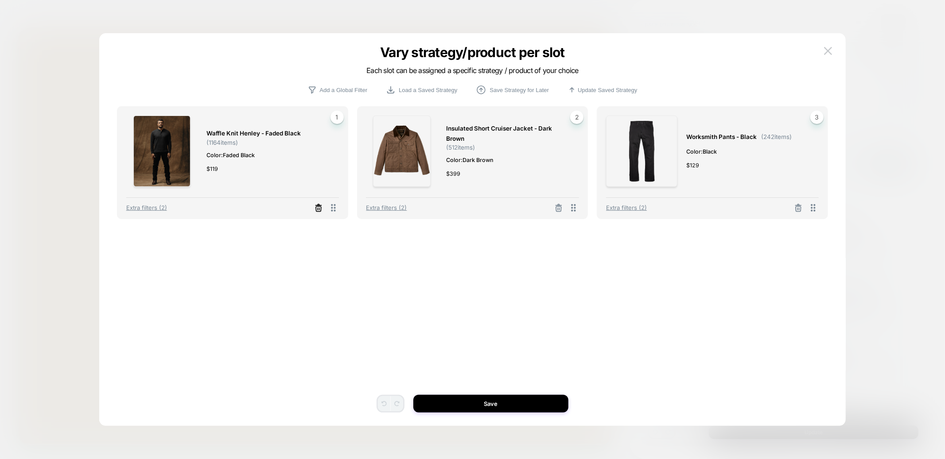
click at [314, 210] on icon at bounding box center [318, 208] width 9 height 9
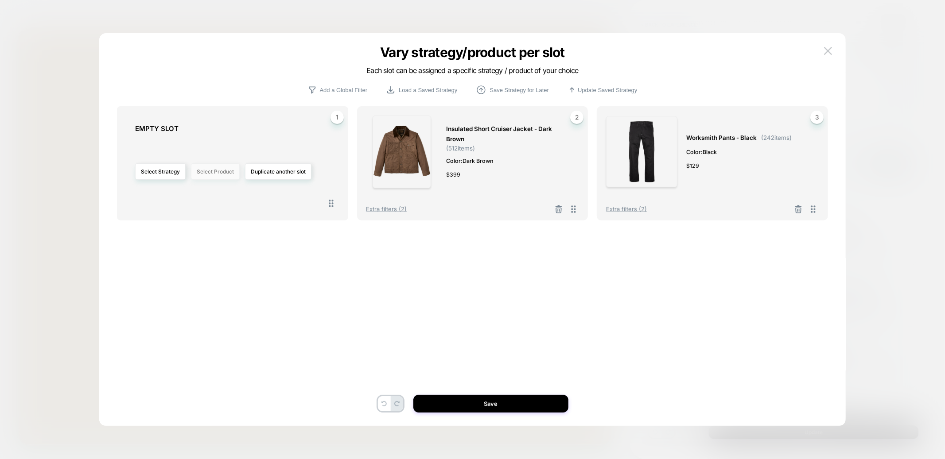
click at [222, 169] on button "Select Product" at bounding box center [215, 171] width 49 height 16
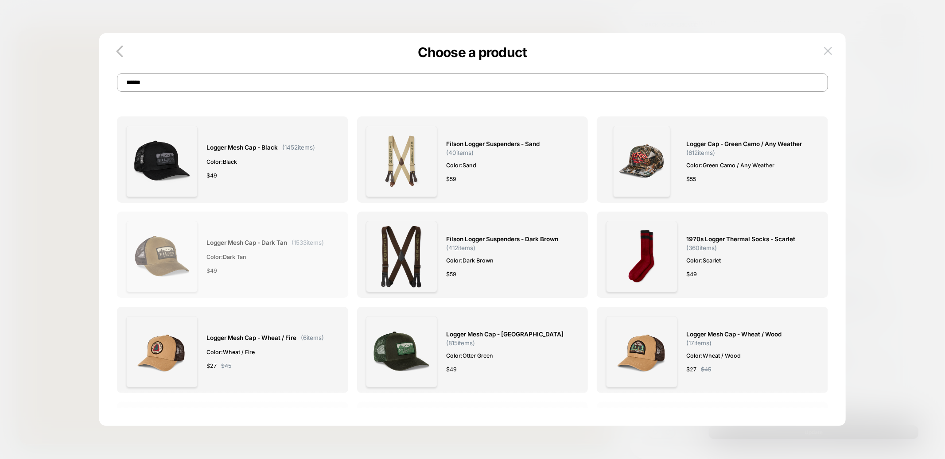
type input "******"
click at [179, 255] on img at bounding box center [161, 256] width 71 height 71
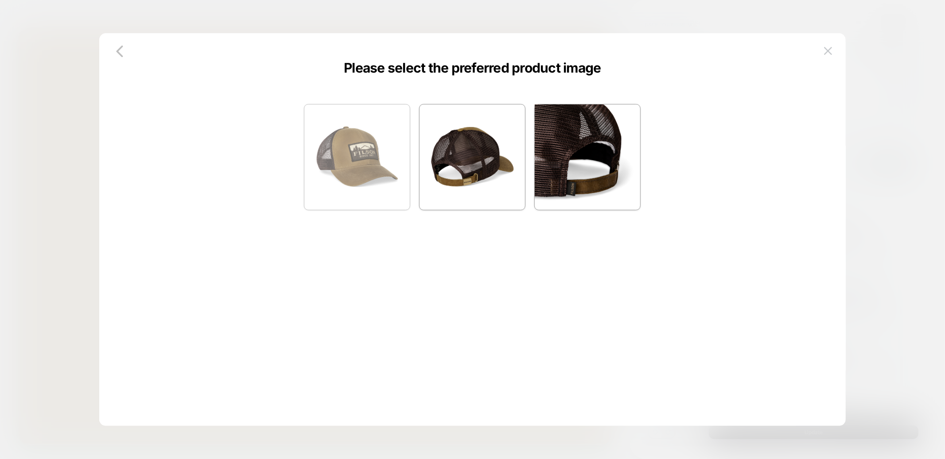
click at [364, 161] on img at bounding box center [356, 157] width 105 height 105
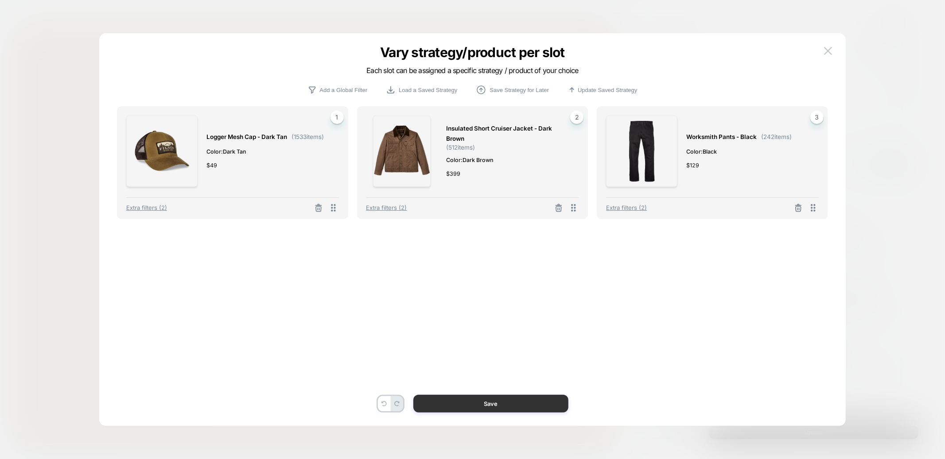
click at [477, 404] on button "Save" at bounding box center [490, 404] width 155 height 18
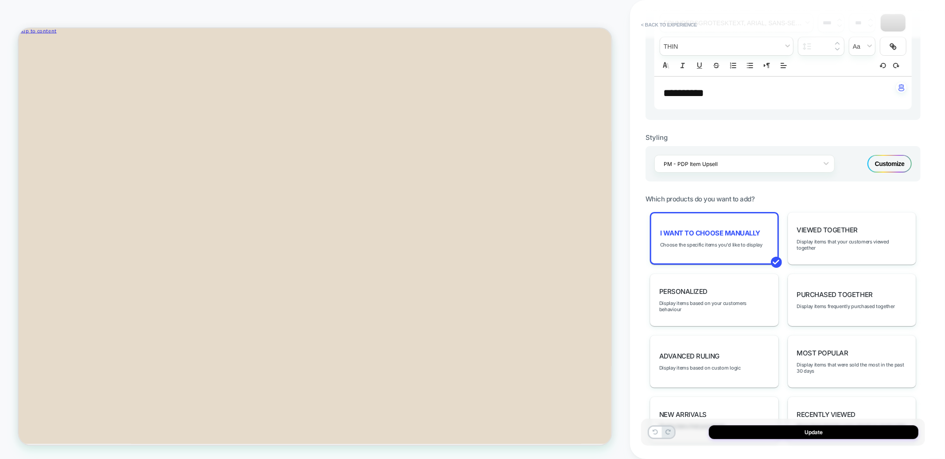
scroll to position [14, 0]
click at [750, 427] on button "Update" at bounding box center [814, 433] width 210 height 14
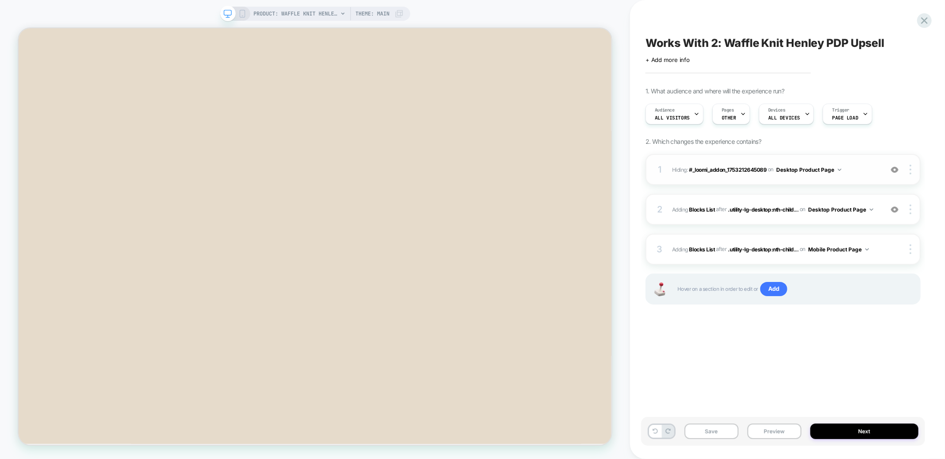
click at [895, 168] on img at bounding box center [895, 170] width 8 height 8
click at [895, 169] on img at bounding box center [895, 170] width 8 height 8
click at [896, 211] on img at bounding box center [895, 210] width 8 height 8
click at [917, 248] on div at bounding box center [911, 249] width 17 height 10
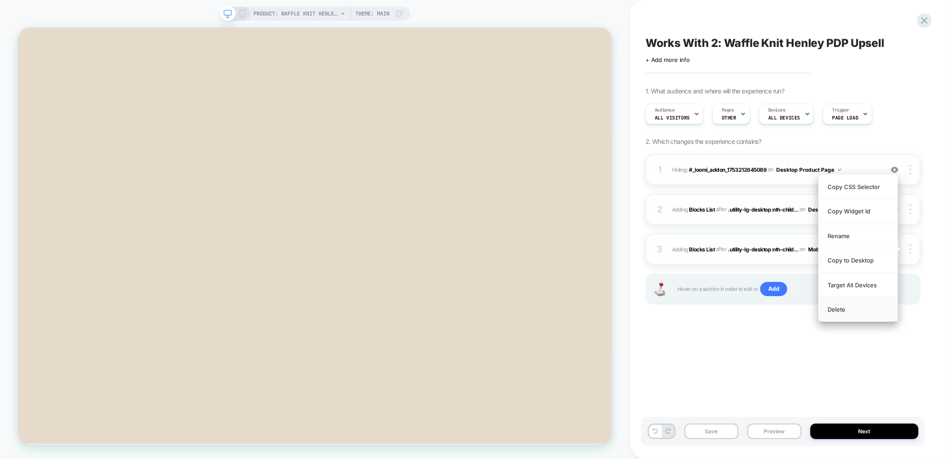
click at [843, 309] on div "Delete" at bounding box center [858, 310] width 79 height 24
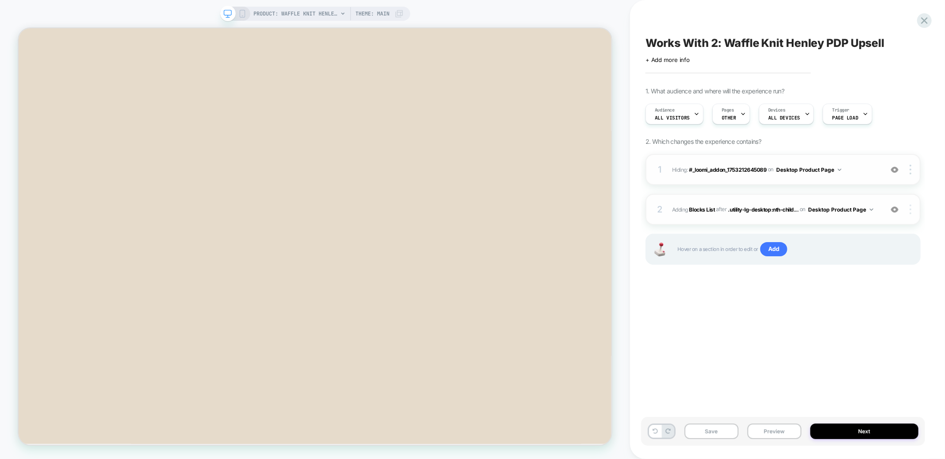
click at [908, 212] on div at bounding box center [911, 210] width 17 height 10
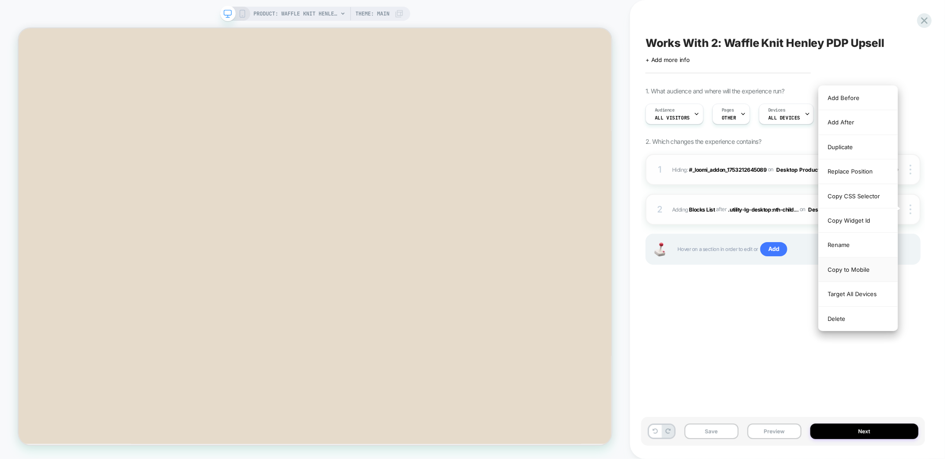
click at [854, 273] on div "Copy to Mobile" at bounding box center [858, 270] width 79 height 24
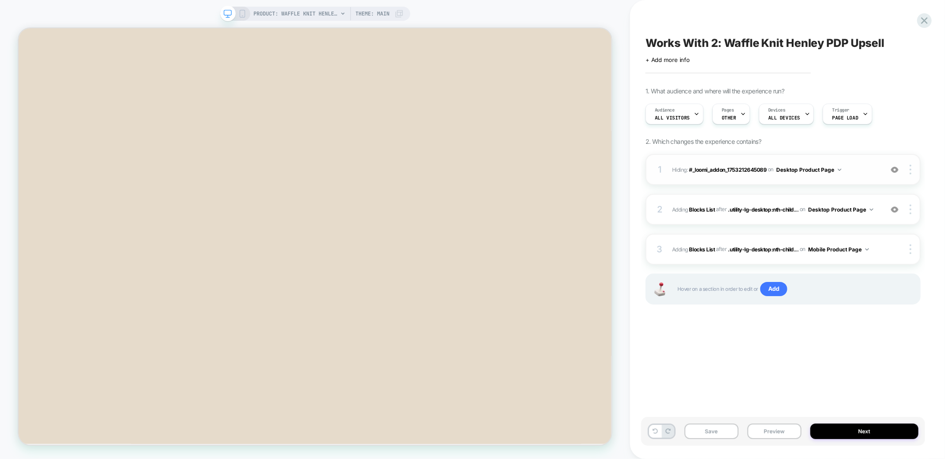
click at [728, 379] on div "Works With 2: Waffle Knit Henley PDP Upsell Click to edit experience details + …" at bounding box center [783, 230] width 284 height 442
click at [710, 431] on button "Save" at bounding box center [711, 432] width 54 height 16
click at [926, 23] on icon at bounding box center [924, 21] width 12 height 12
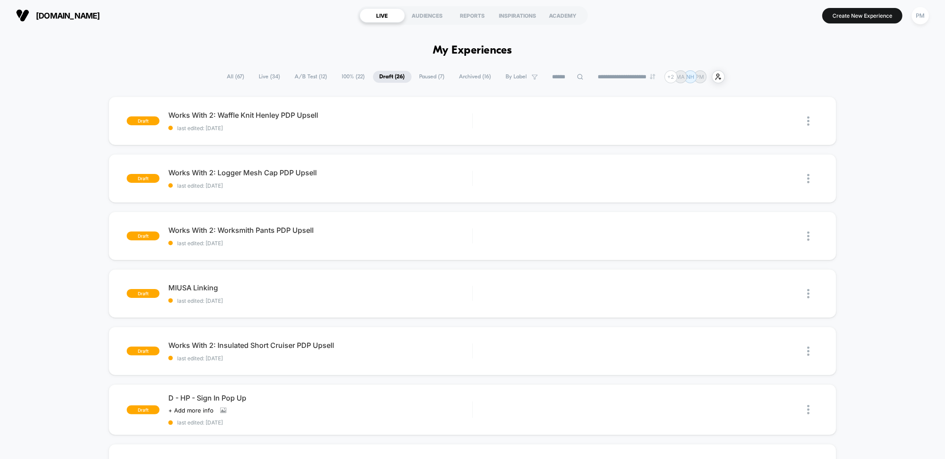
click at [128, 73] on div "**********" at bounding box center [472, 76] width 945 height 13
